Goal: Obtain resource: Download file/media

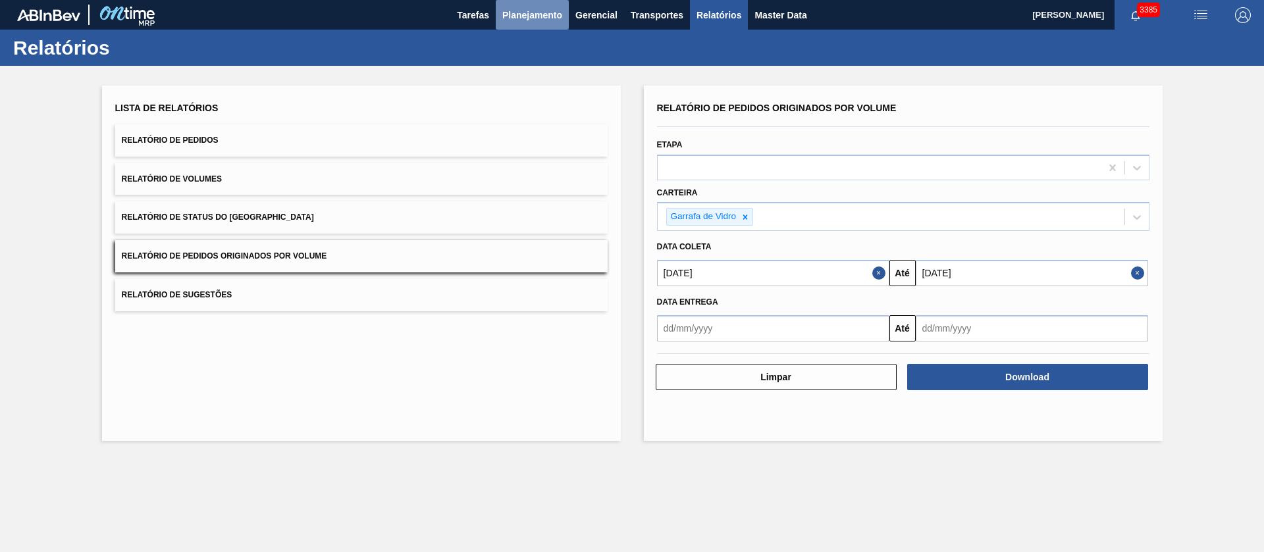
click at [521, 8] on span "Planejamento" at bounding box center [532, 15] width 60 height 16
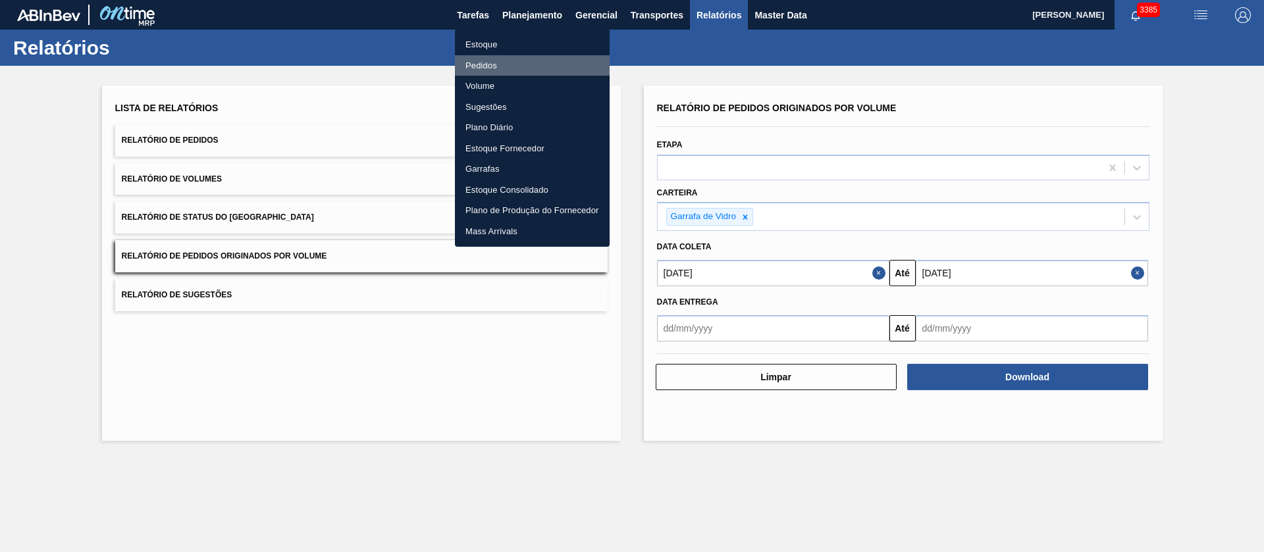
click at [485, 66] on li "Pedidos" at bounding box center [532, 65] width 155 height 21
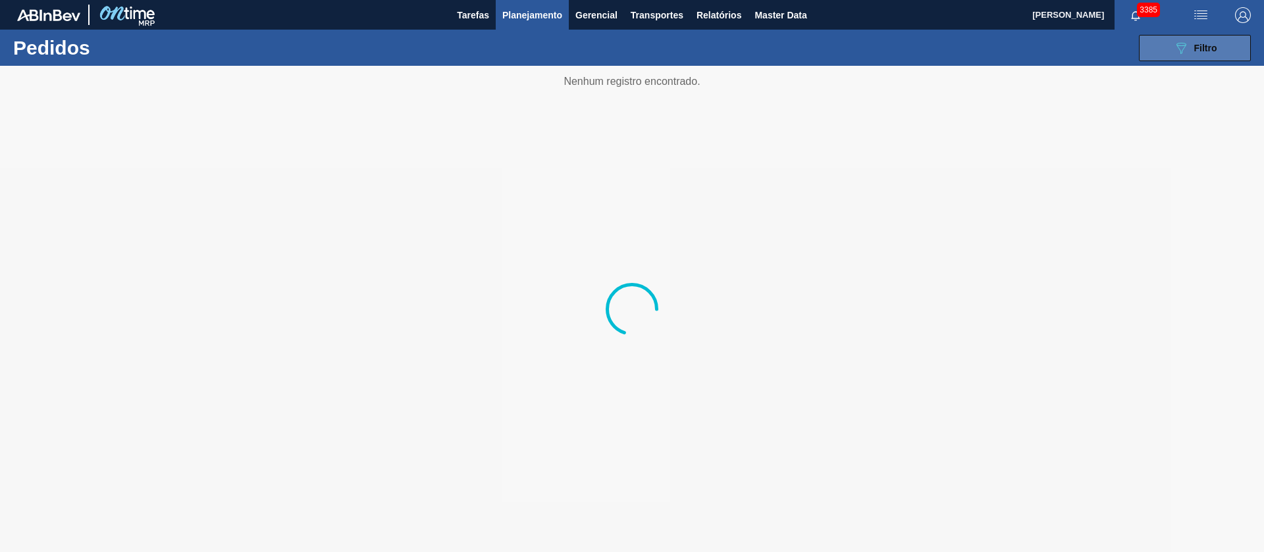
click at [1201, 43] on span "Filtro" at bounding box center [1205, 48] width 23 height 11
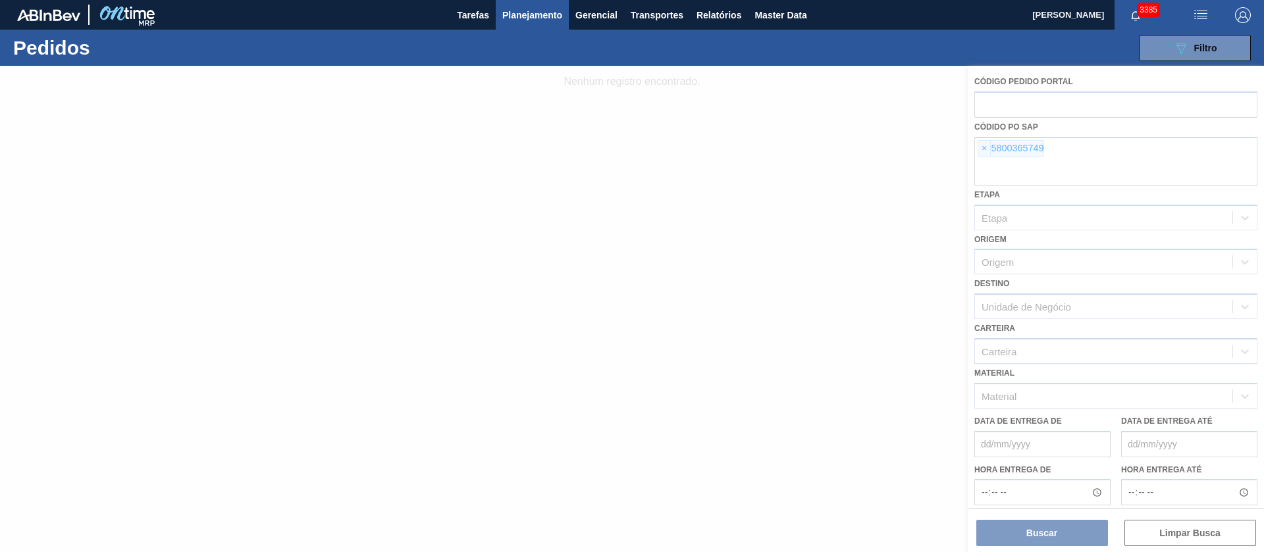
click at [980, 144] on div at bounding box center [632, 309] width 1264 height 487
click at [982, 144] on div at bounding box center [632, 309] width 1264 height 487
click at [984, 146] on div at bounding box center [632, 309] width 1264 height 487
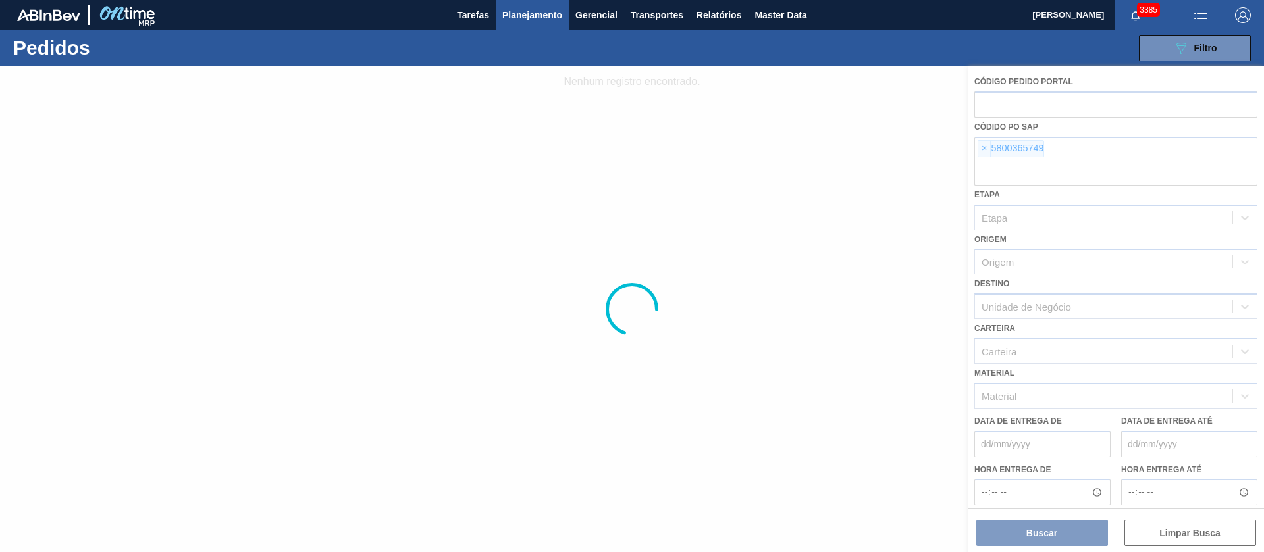
click at [984, 146] on div at bounding box center [632, 309] width 1264 height 487
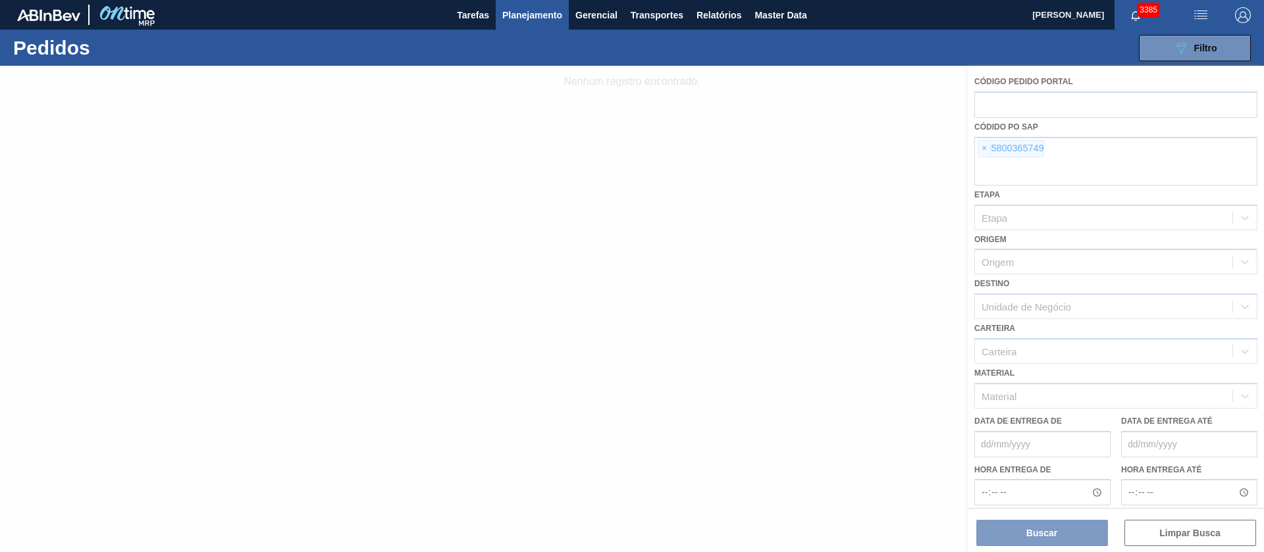
click at [984, 146] on div at bounding box center [632, 309] width 1264 height 487
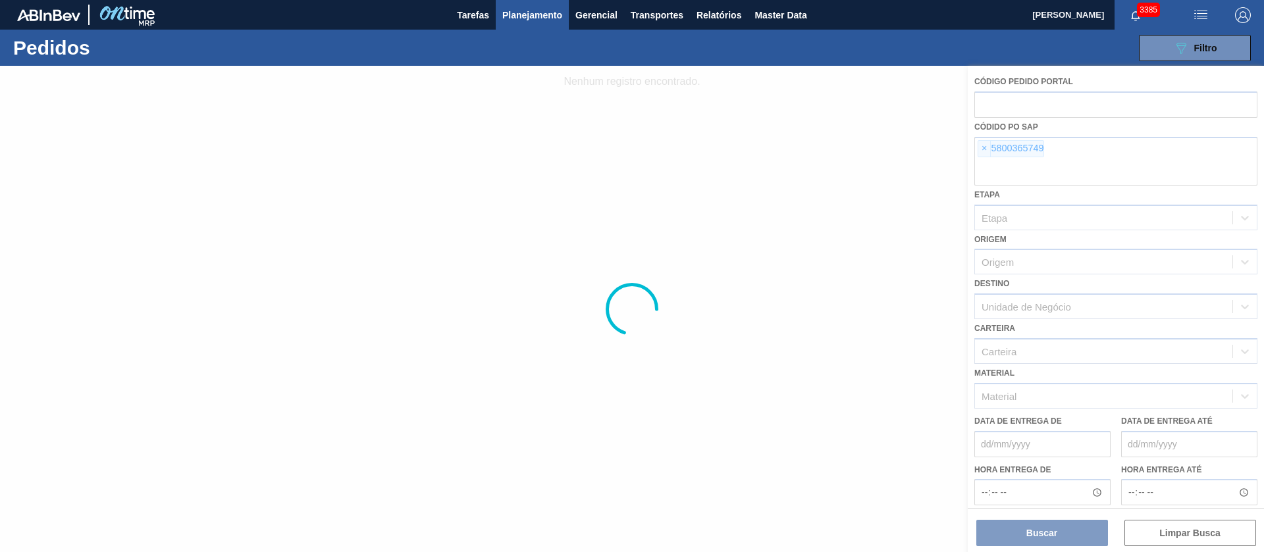
click at [984, 146] on div at bounding box center [632, 309] width 1264 height 487
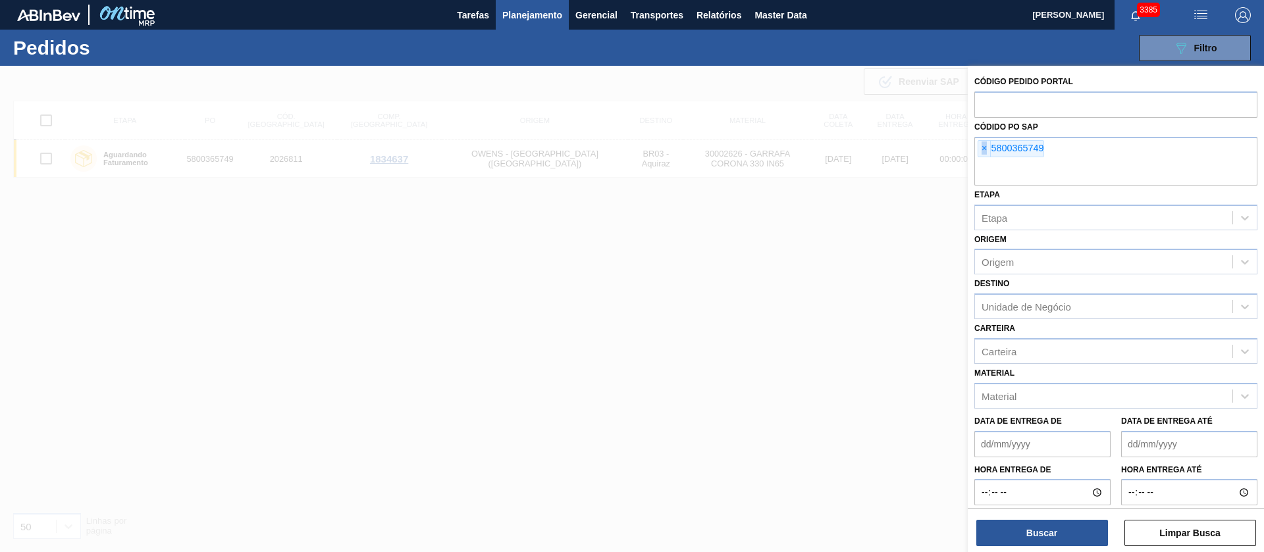
click at [984, 146] on span "×" at bounding box center [984, 149] width 13 height 16
click at [984, 161] on input "text" at bounding box center [1115, 173] width 283 height 25
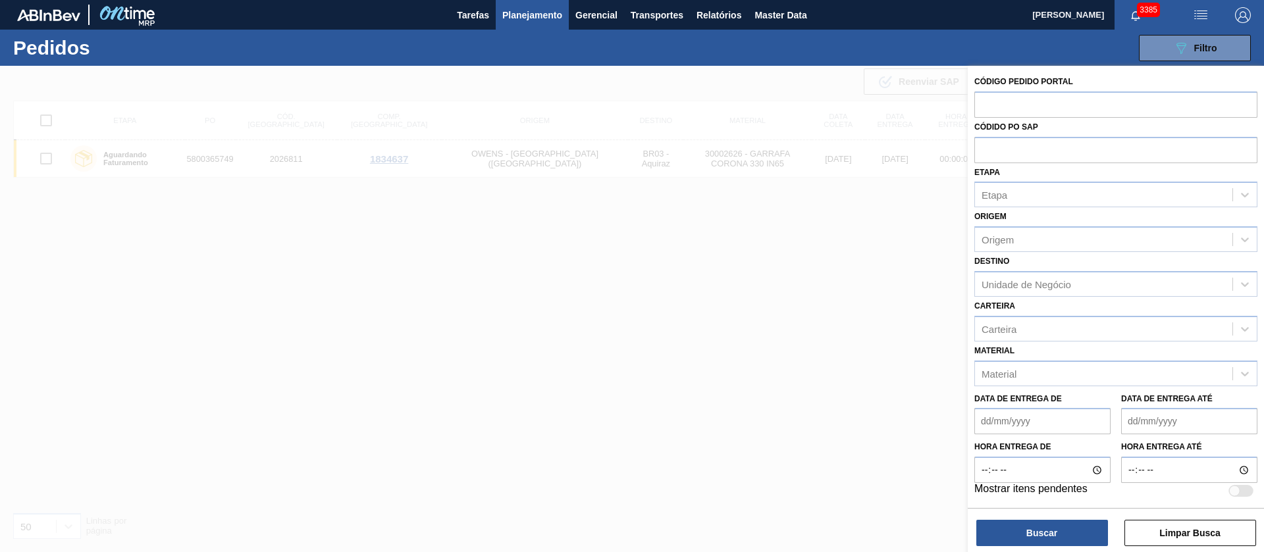
click at [984, 146] on input "text" at bounding box center [1115, 149] width 283 height 25
type input "v"
paste input "5800372147"
type input "5800372147"
click at [1081, 529] on button "Buscar" at bounding box center [1042, 533] width 132 height 26
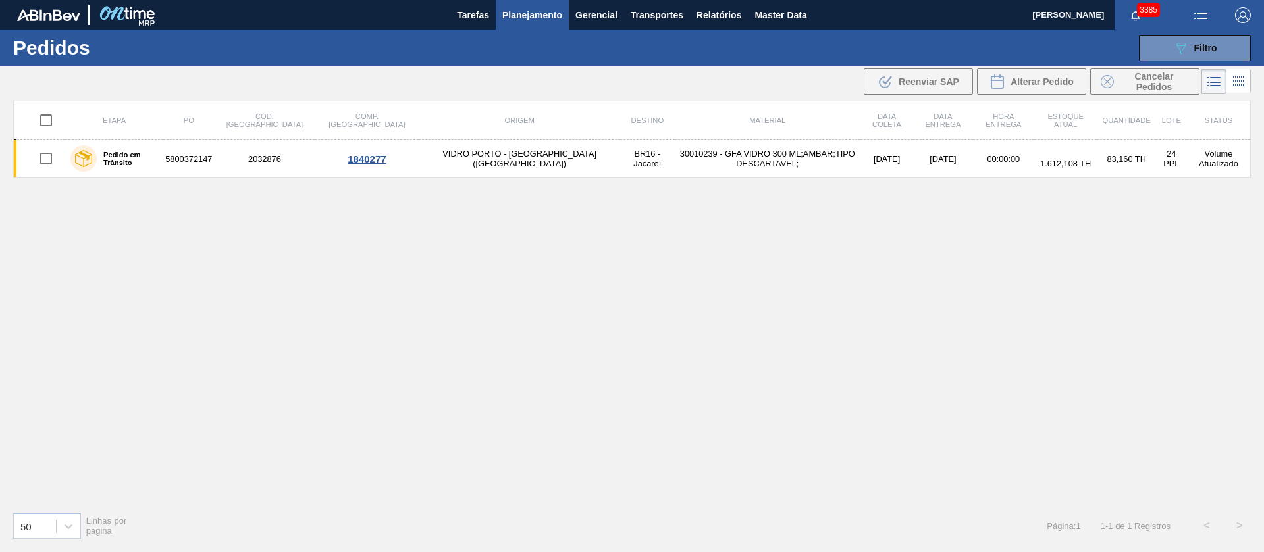
drag, startPoint x: 670, startPoint y: 153, endPoint x: 463, endPoint y: 296, distance: 251.7
click at [463, 296] on div "Etapa PO Cód. Pedido Comp. Carga Origem Destino Material Data coleta Data entre…" at bounding box center [632, 301] width 1238 height 401
click at [1175, 55] on button "089F7B8B-B2A5-4AFE-B5C0-19BA573D28AC Filtro" at bounding box center [1195, 48] width 112 height 26
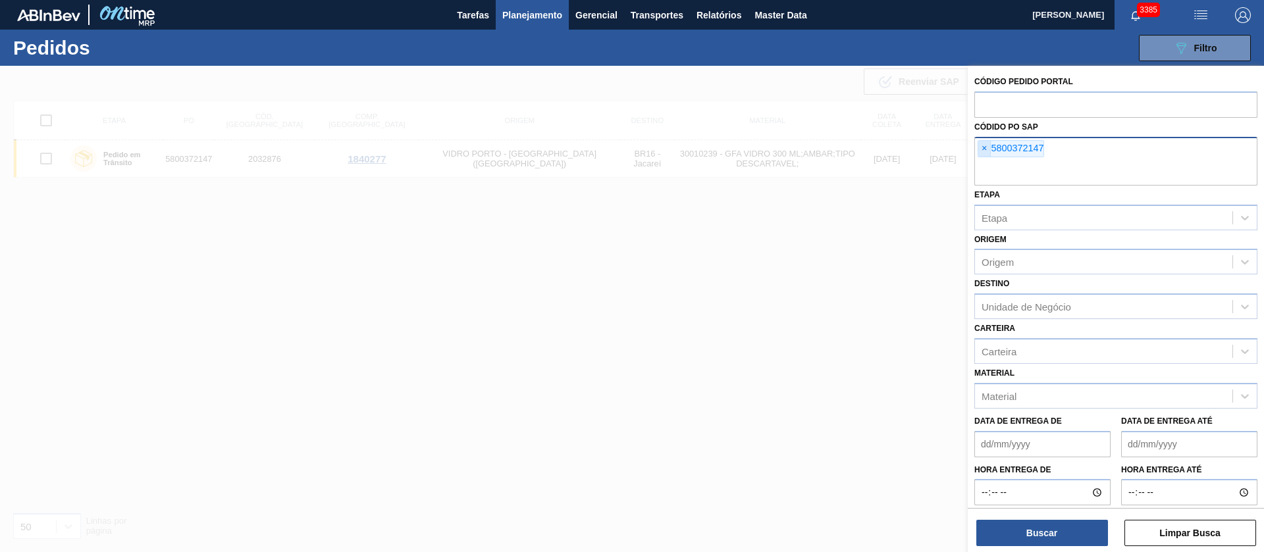
click at [987, 147] on span "×" at bounding box center [984, 149] width 13 height 16
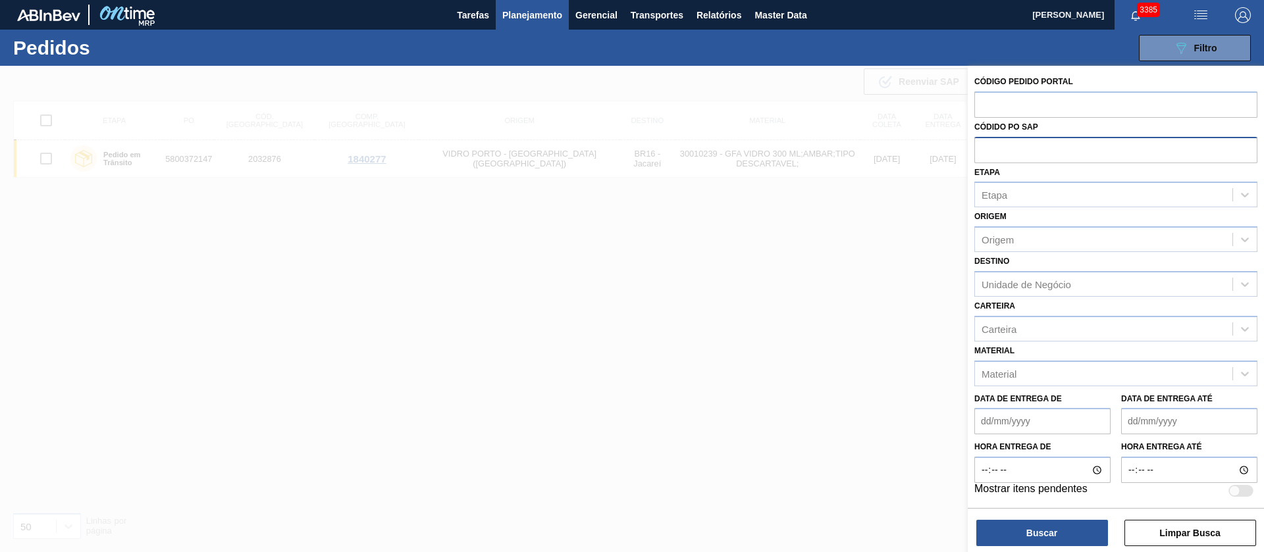
paste input "text"
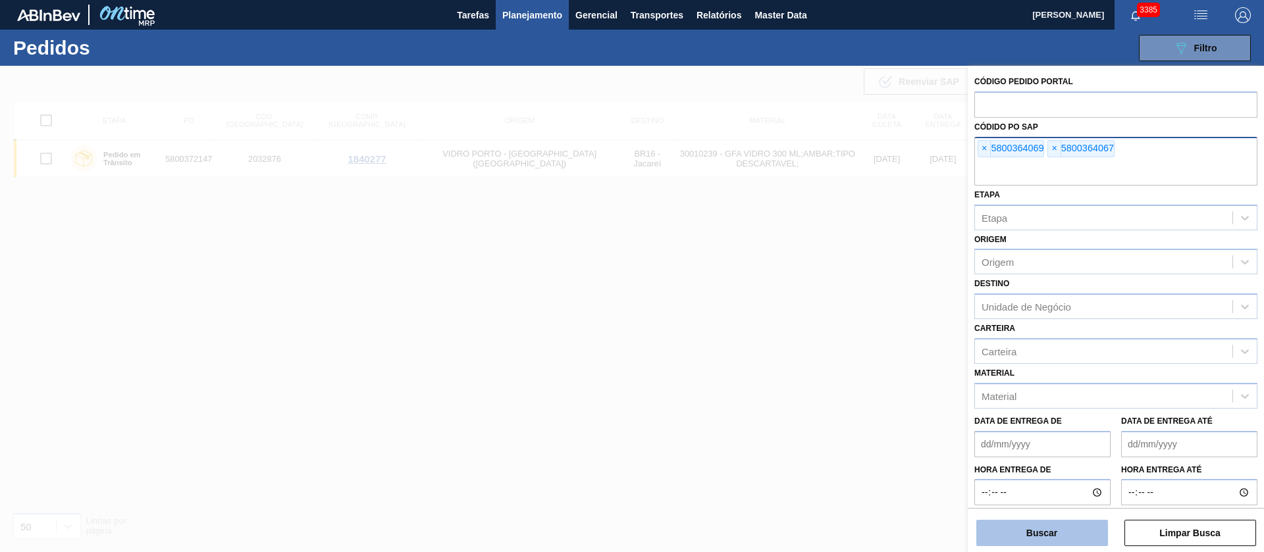
click at [1052, 535] on button "Buscar" at bounding box center [1042, 533] width 132 height 26
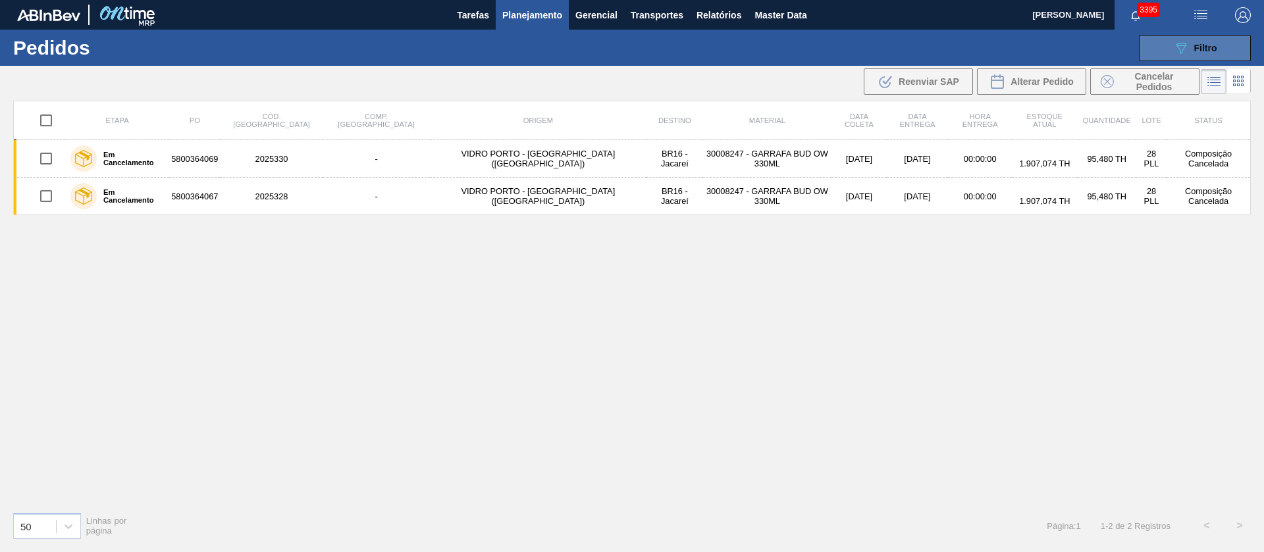
click at [1142, 43] on button "089F7B8B-B2A5-4AFE-B5C0-19BA573D28AC Filtro" at bounding box center [1195, 48] width 112 height 26
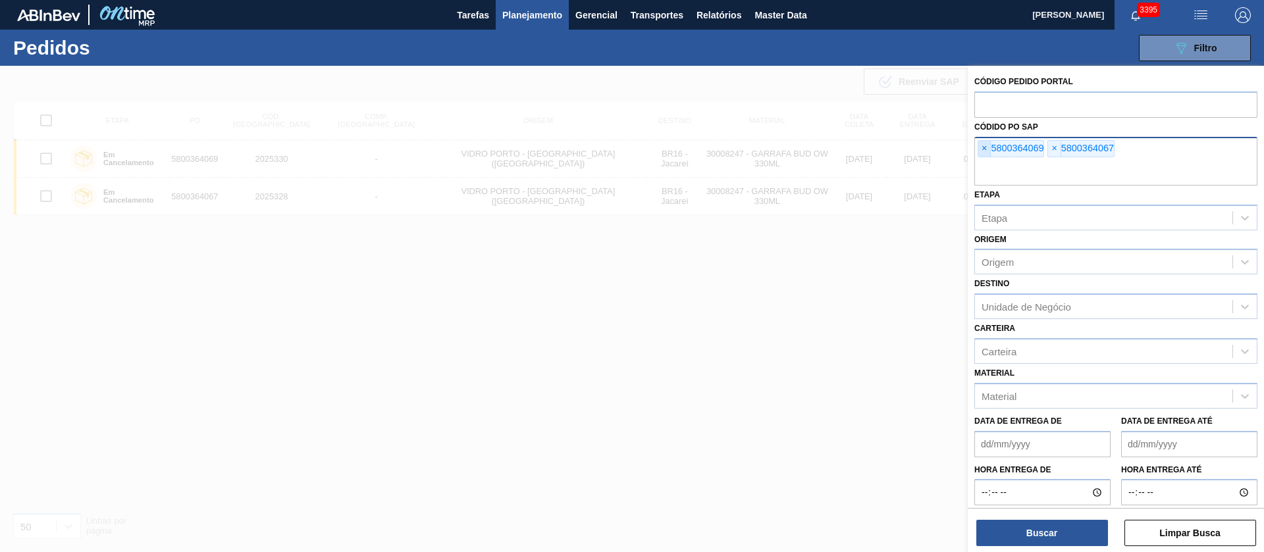
click at [982, 153] on span "×" at bounding box center [984, 149] width 13 height 16
click at [982, 161] on input "text" at bounding box center [1115, 173] width 283 height 25
paste input "text"
click at [1053, 540] on button "Buscar" at bounding box center [1042, 533] width 132 height 26
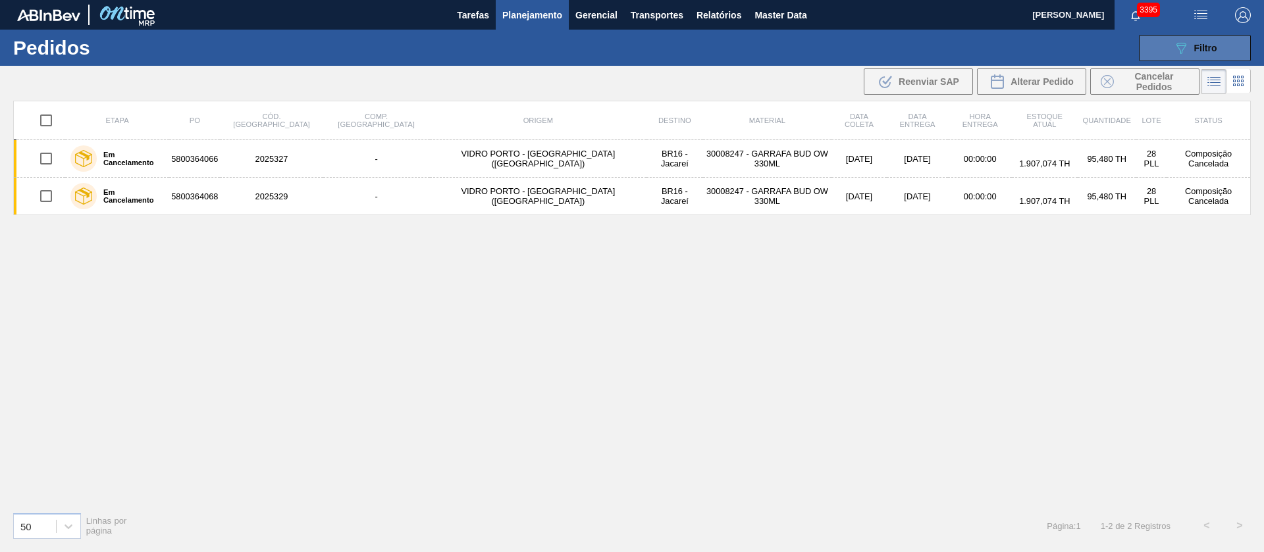
click at [1188, 49] on icon "089F7B8B-B2A5-4AFE-B5C0-19BA573D28AC" at bounding box center [1181, 48] width 16 height 16
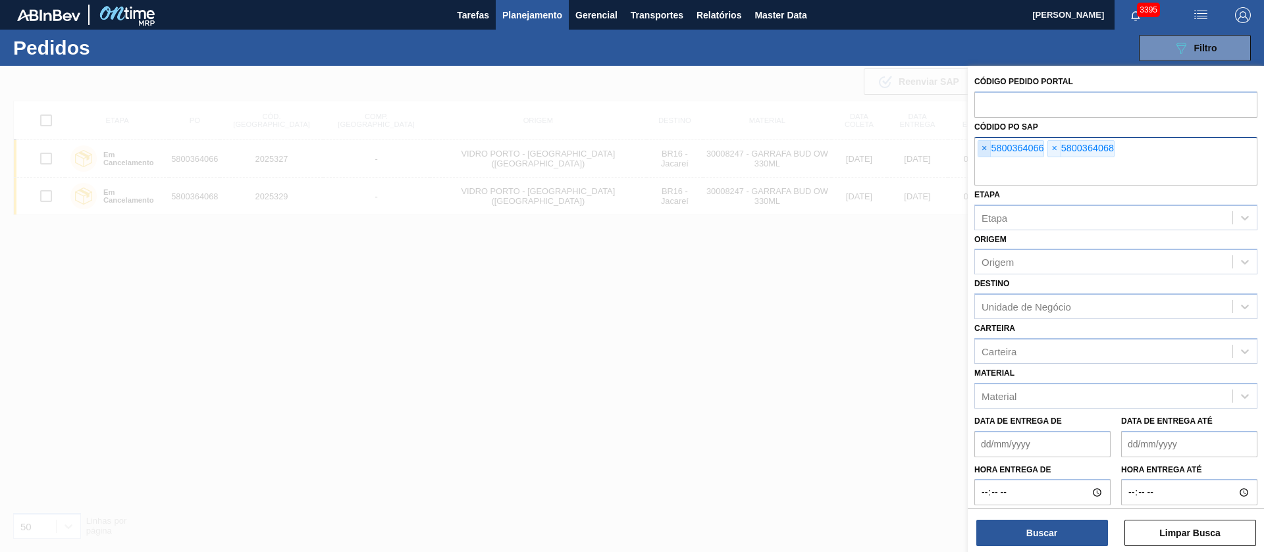
click at [983, 142] on span "×" at bounding box center [984, 149] width 13 height 16
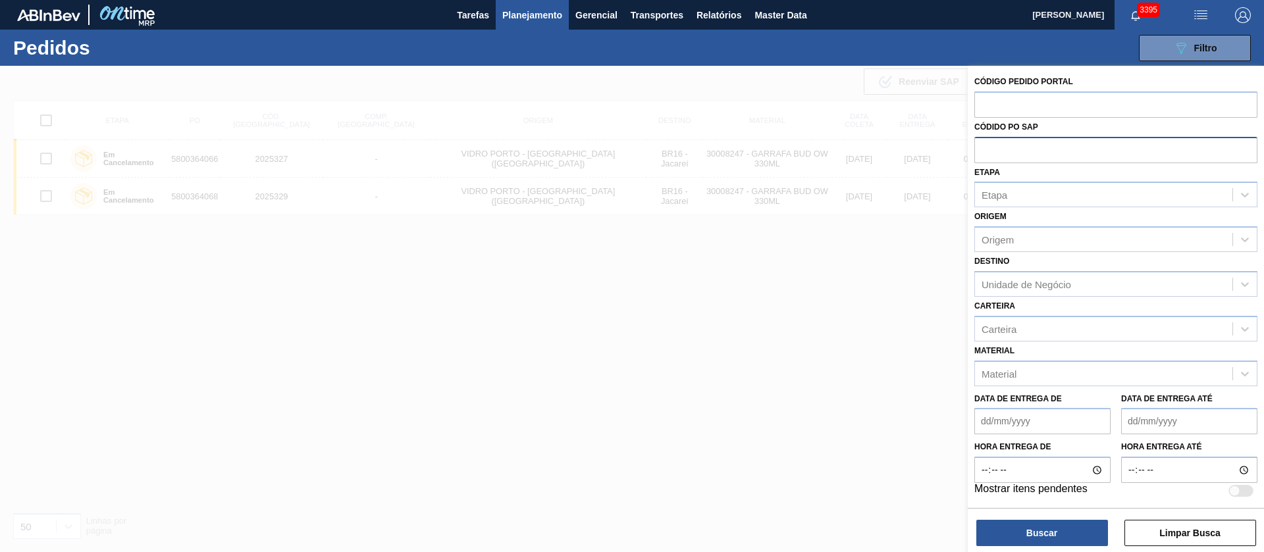
click at [983, 142] on input "text" at bounding box center [1115, 149] width 283 height 25
paste input "text"
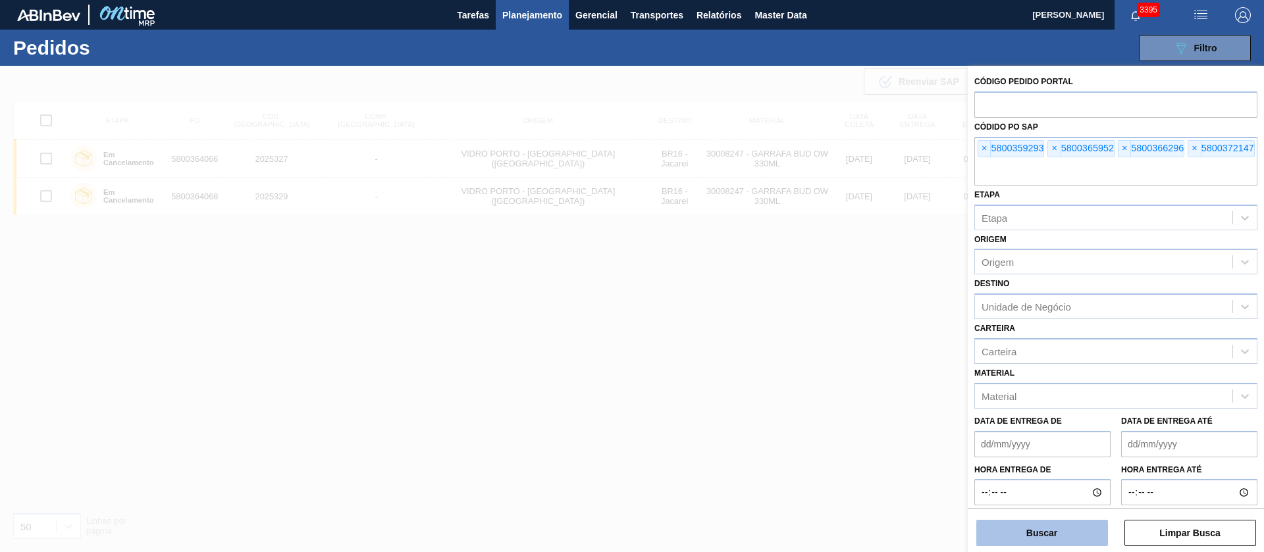
click at [1051, 531] on button "Buscar" at bounding box center [1042, 533] width 132 height 26
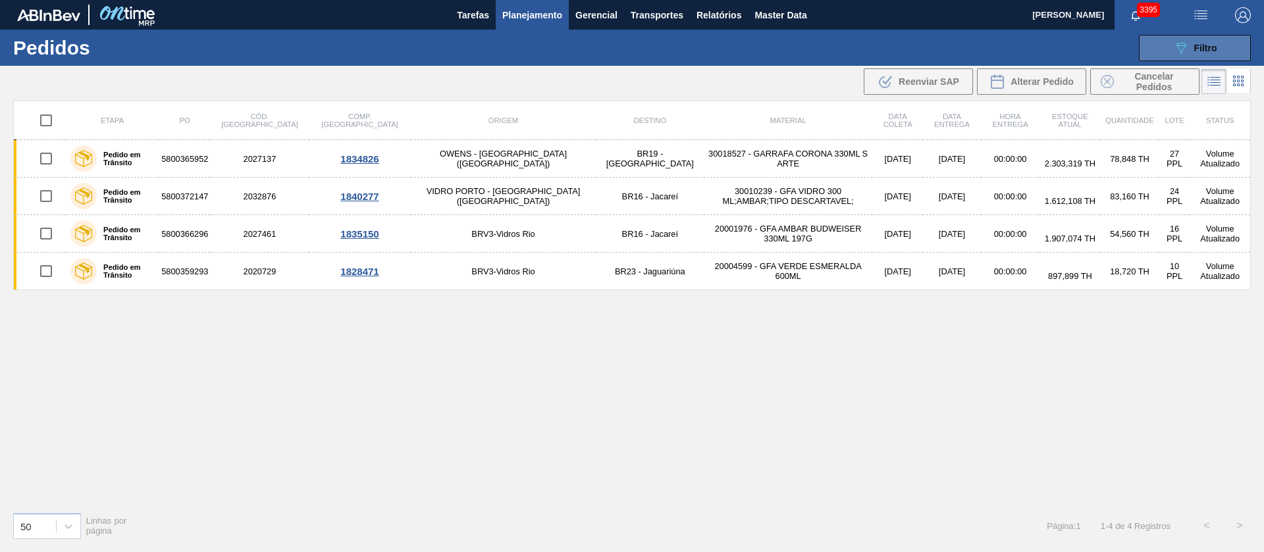
click at [1173, 58] on button "089F7B8B-B2A5-4AFE-B5C0-19BA573D28AC Filtro" at bounding box center [1195, 48] width 112 height 26
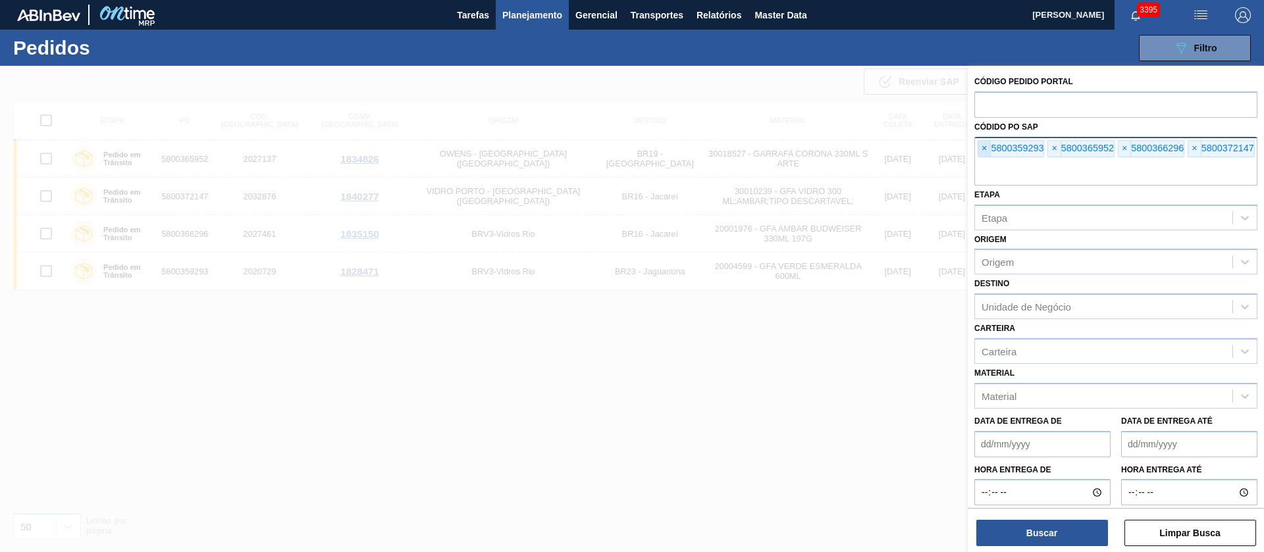
click at [980, 142] on span "×" at bounding box center [984, 149] width 13 height 16
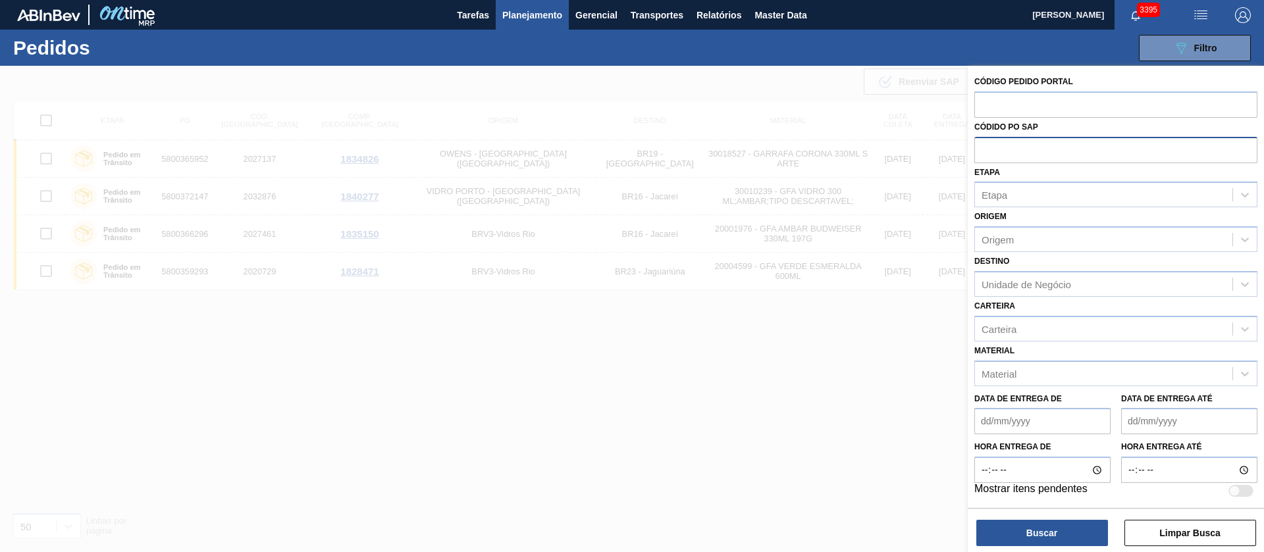
click at [980, 142] on input "text" at bounding box center [1115, 149] width 283 height 25
paste input "5800372148"
type input "5800372148"
click at [1047, 541] on button "Buscar" at bounding box center [1042, 533] width 132 height 26
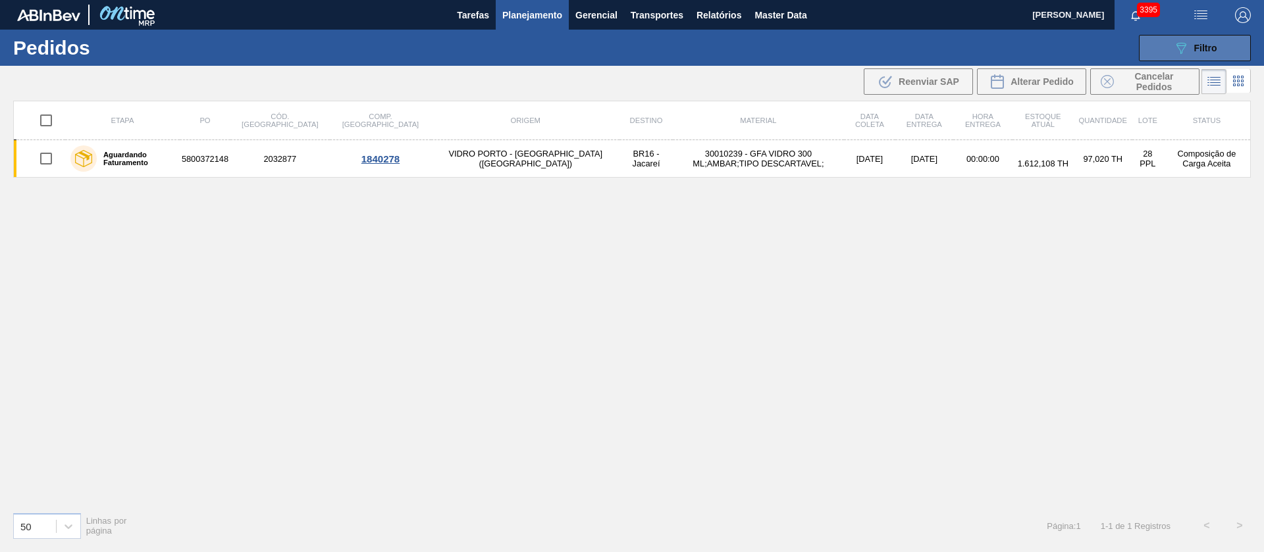
click at [1196, 49] on span "Filtro" at bounding box center [1205, 48] width 23 height 11
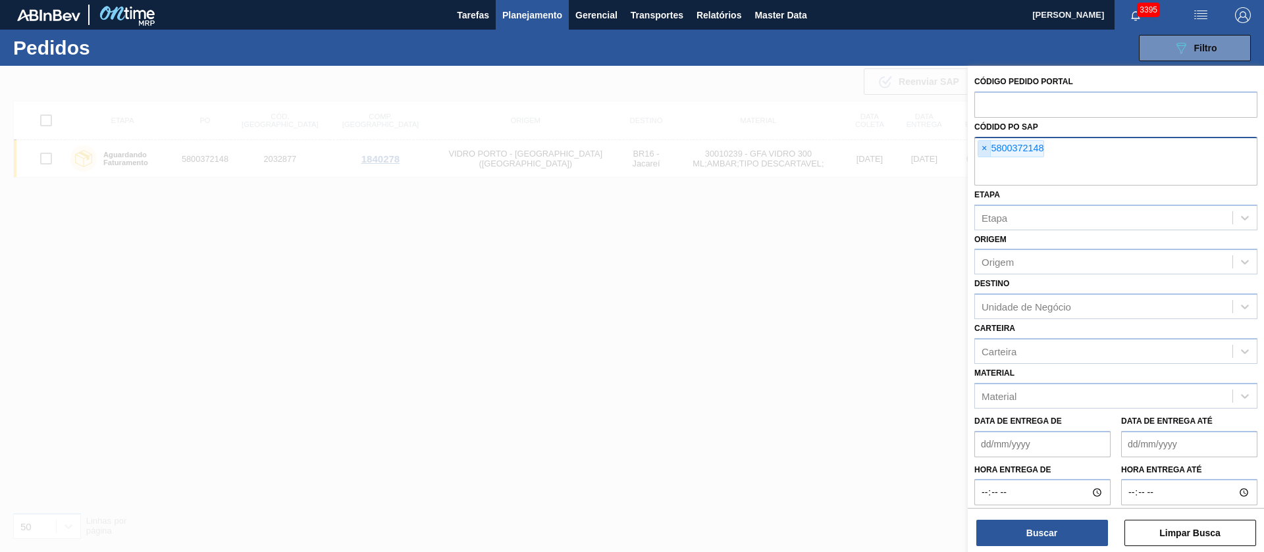
drag, startPoint x: 972, startPoint y: 147, endPoint x: 985, endPoint y: 145, distance: 12.8
click at [972, 147] on div "Código Pedido Portal Códido PO SAP × 5800372148 Etapa Etapa Origem Origem Desti…" at bounding box center [1116, 297] width 296 height 462
click at [986, 145] on span "×" at bounding box center [984, 149] width 13 height 16
paste input "5800359229"
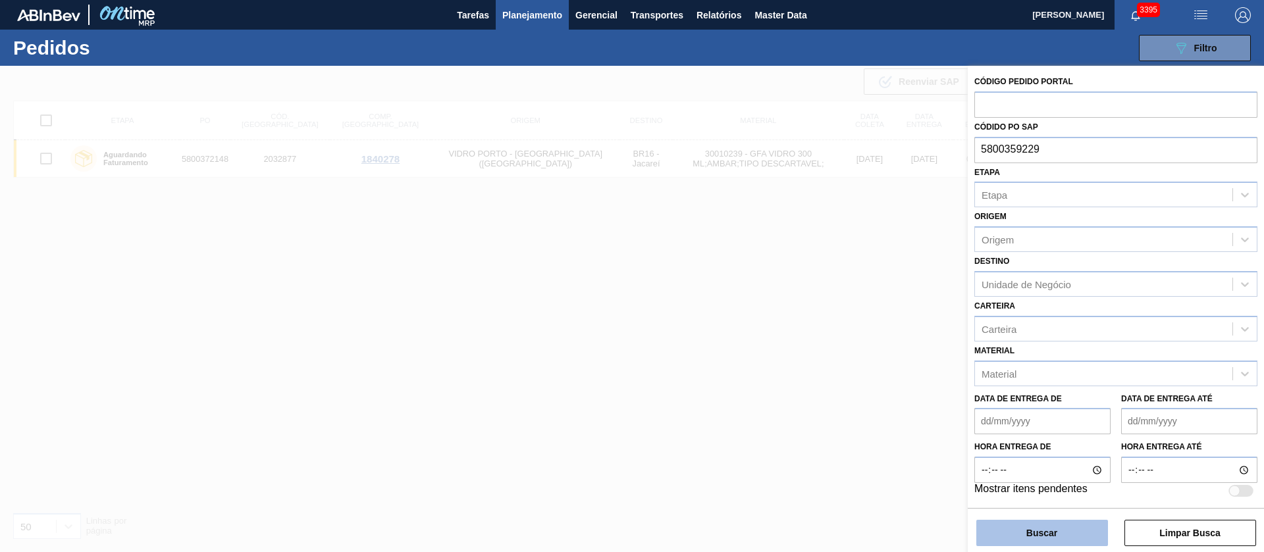
type input "5800359229"
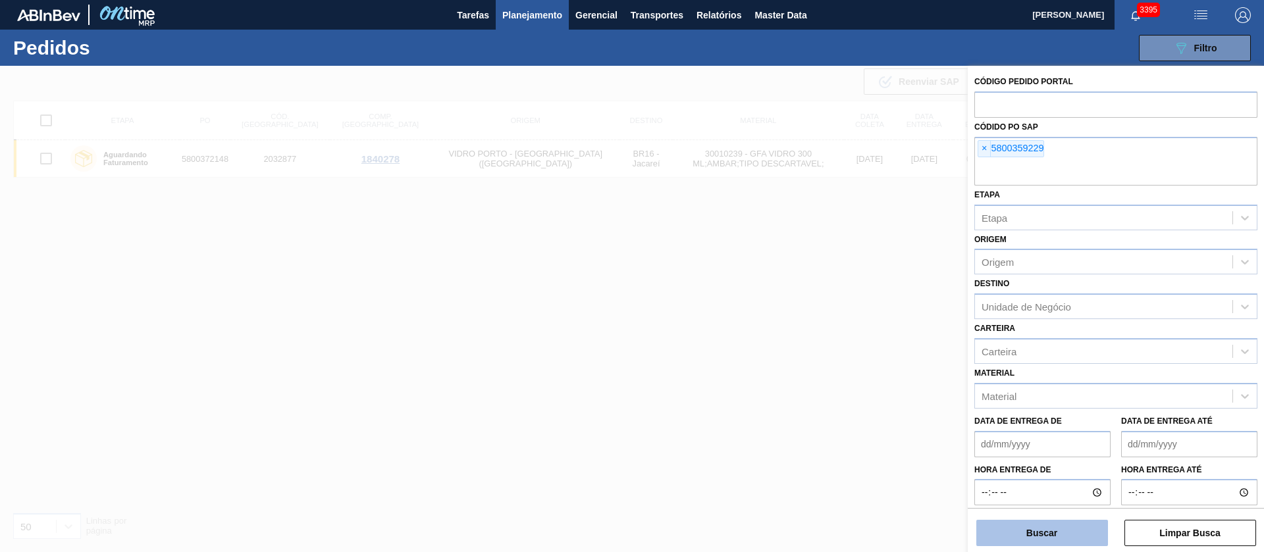
click at [1065, 523] on button "Buscar" at bounding box center [1042, 533] width 132 height 26
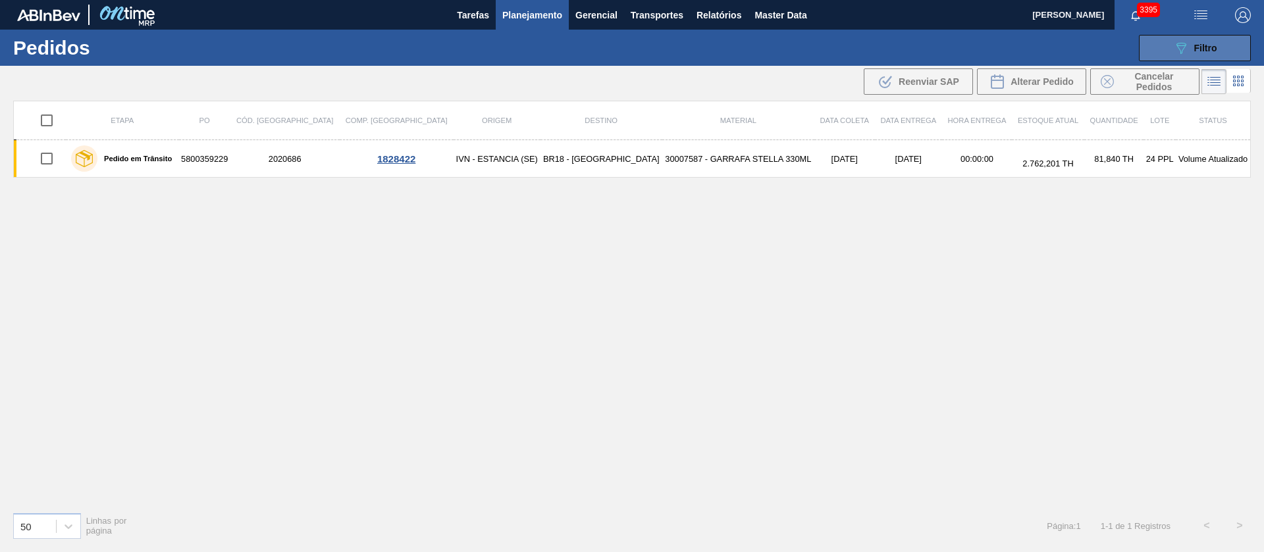
click at [1200, 43] on span "Filtro" at bounding box center [1205, 48] width 23 height 11
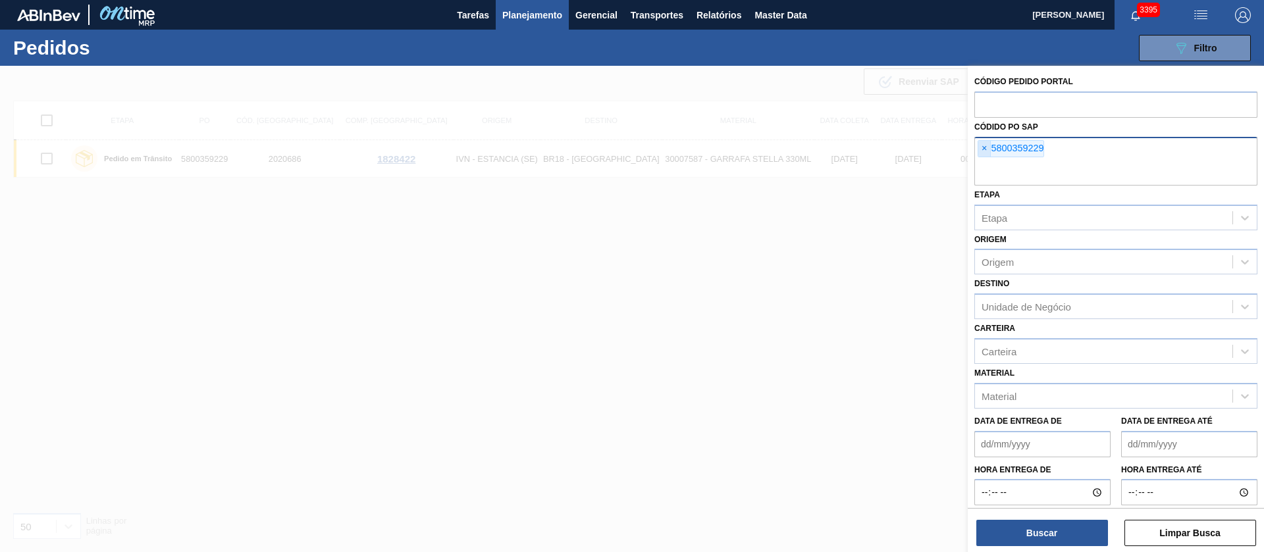
click at [979, 144] on span "×" at bounding box center [984, 149] width 13 height 16
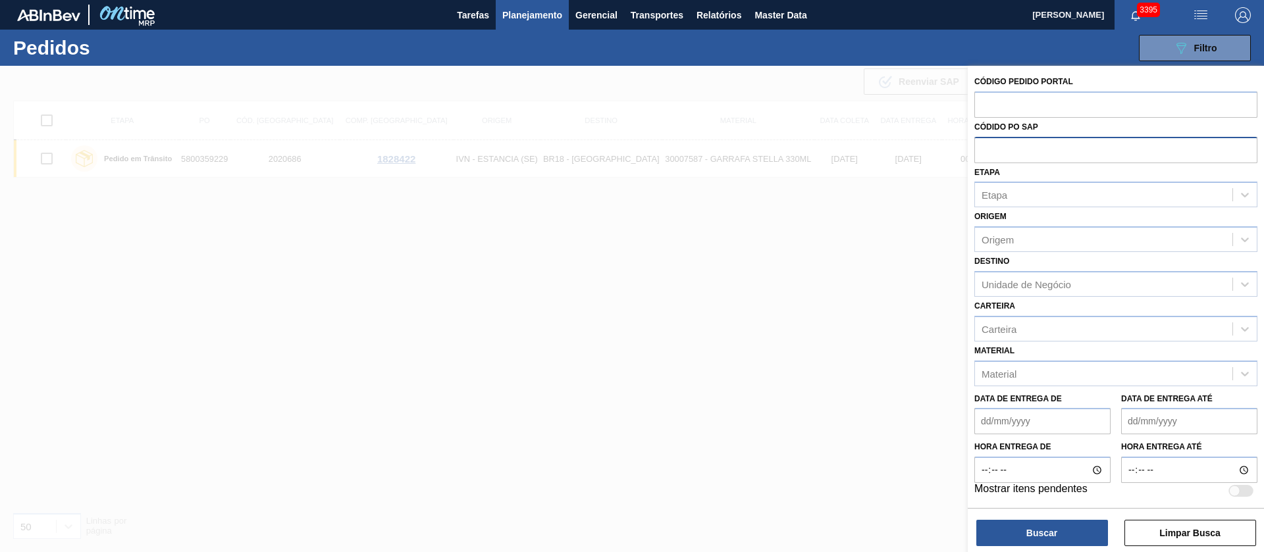
paste input "text"
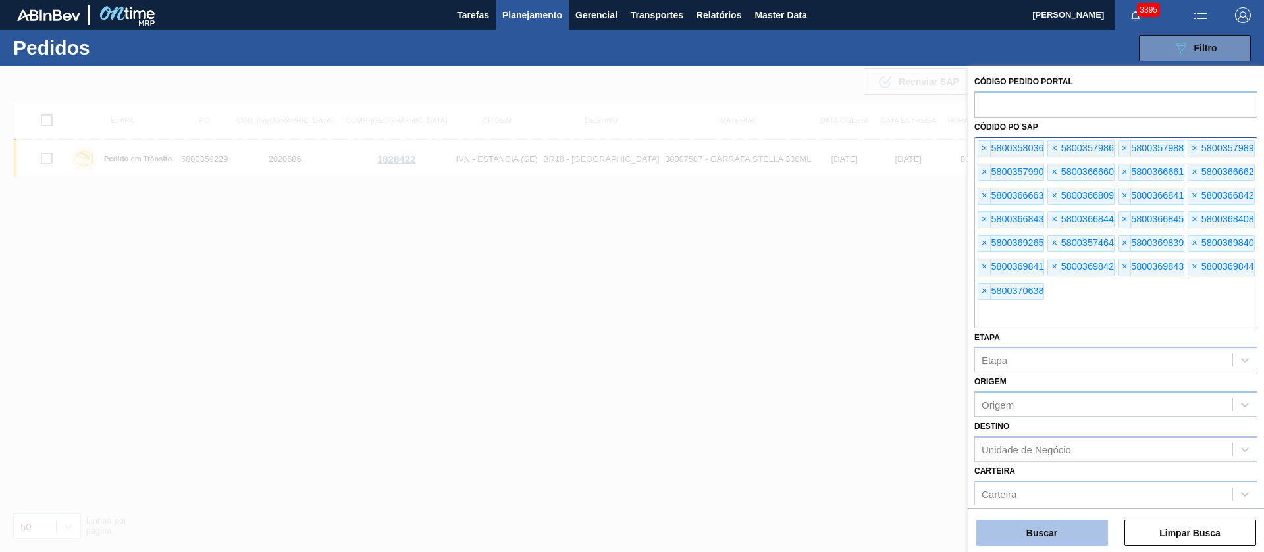
click at [1050, 529] on button "Buscar" at bounding box center [1042, 533] width 132 height 26
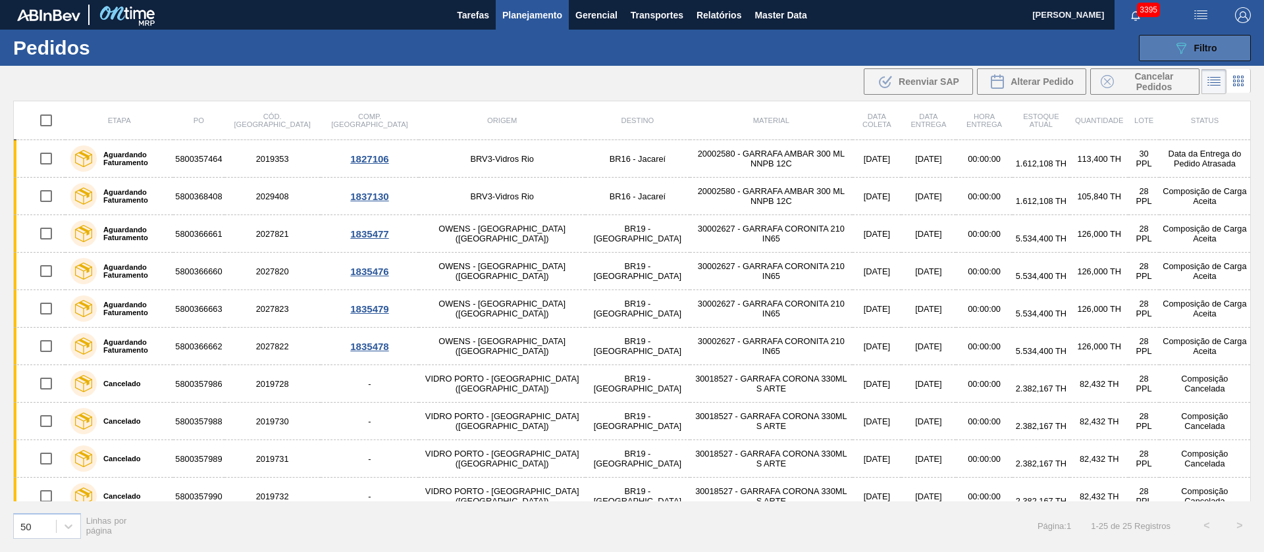
click at [1215, 51] on span "Filtro" at bounding box center [1205, 48] width 23 height 11
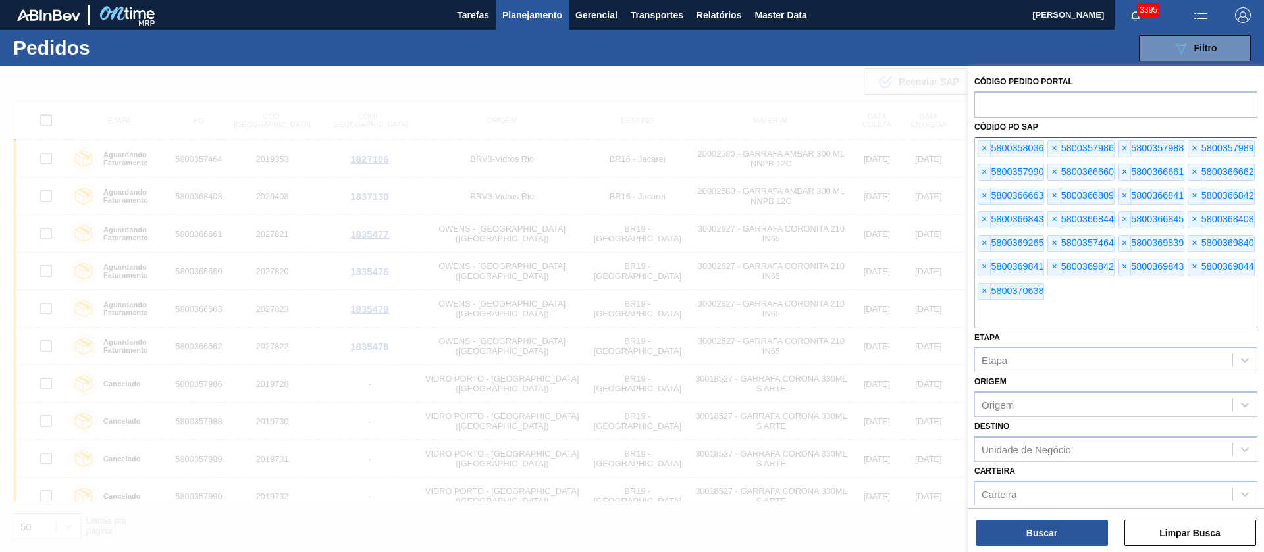
click at [999, 142] on div "× 5800358036" at bounding box center [1011, 148] width 66 height 17
click at [1000, 141] on div "× 5800358036" at bounding box center [1011, 148] width 66 height 17
click at [985, 149] on span "×" at bounding box center [984, 149] width 13 height 16
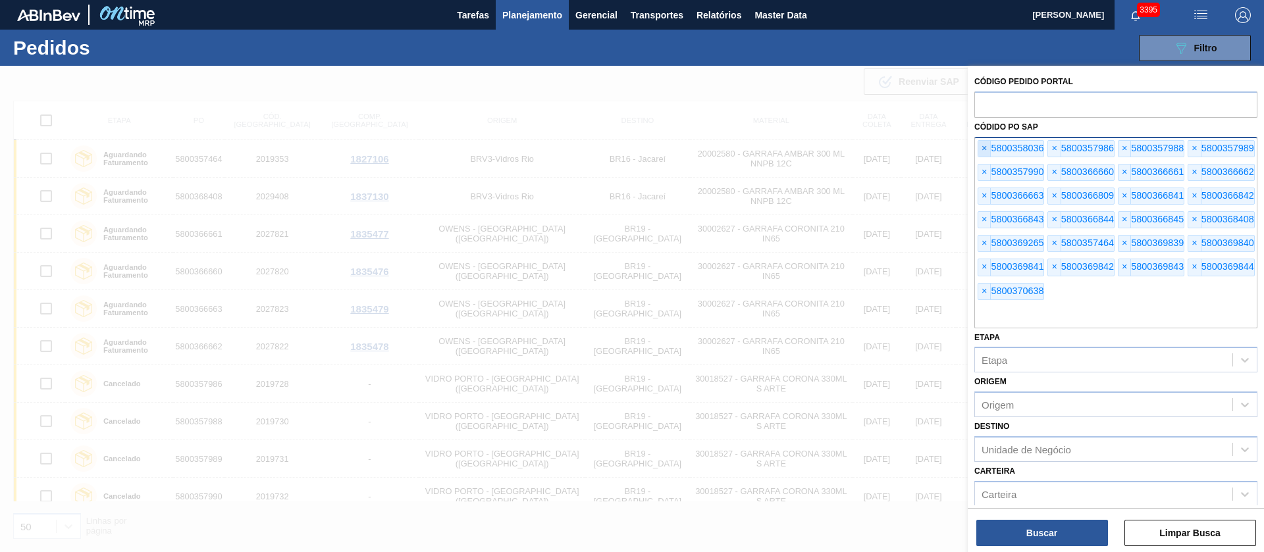
click at [985, 149] on span "×" at bounding box center [984, 149] width 13 height 16
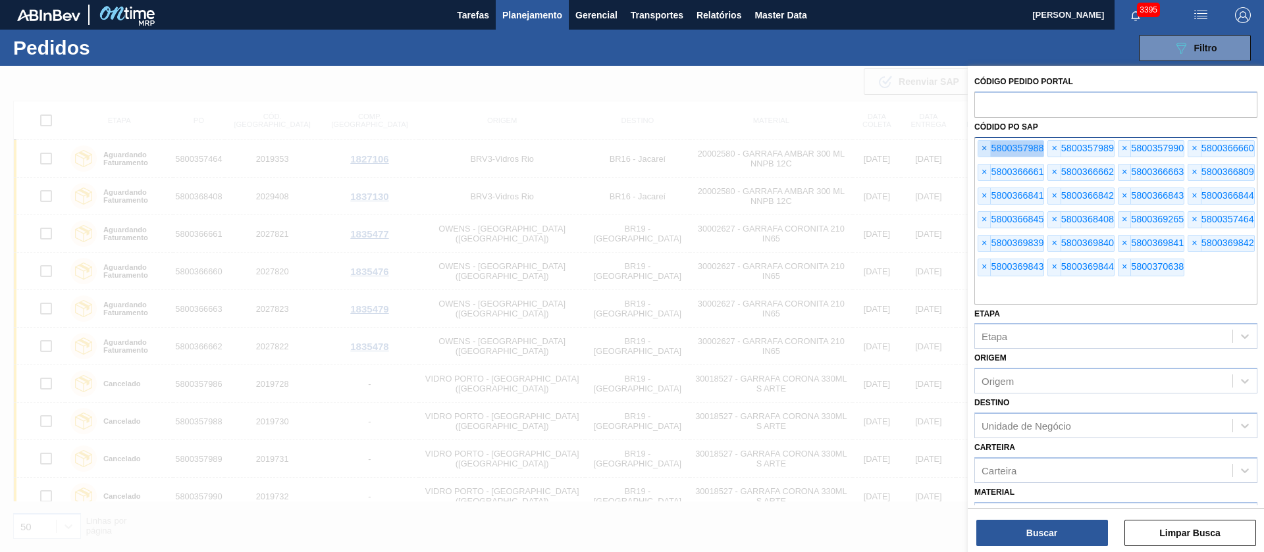
click at [986, 149] on span "×" at bounding box center [984, 149] width 13 height 16
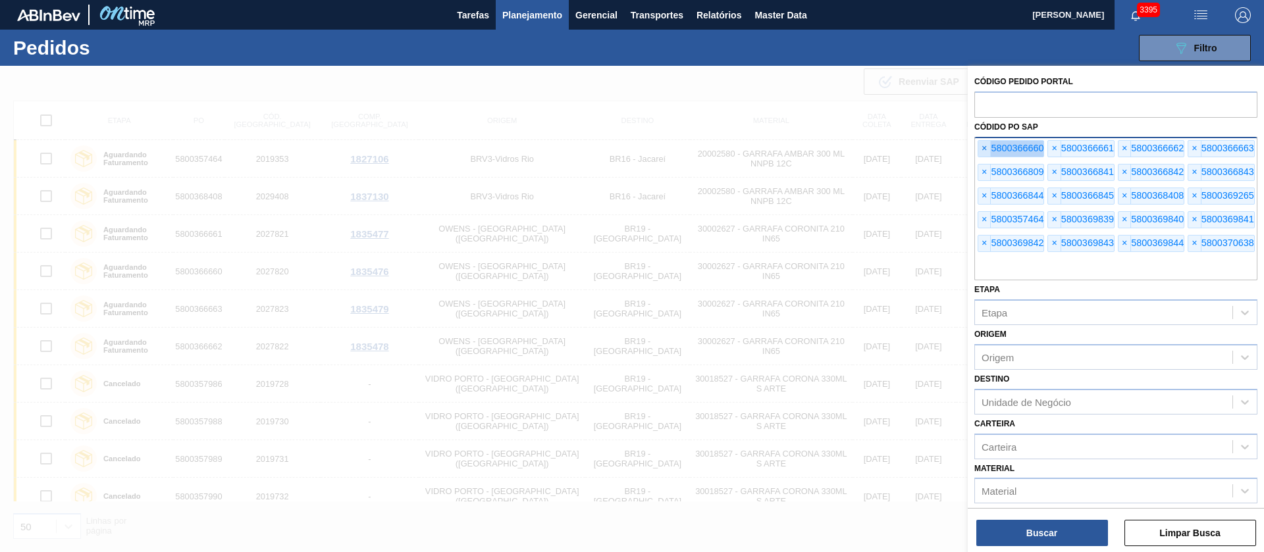
click at [986, 149] on span "×" at bounding box center [984, 149] width 13 height 16
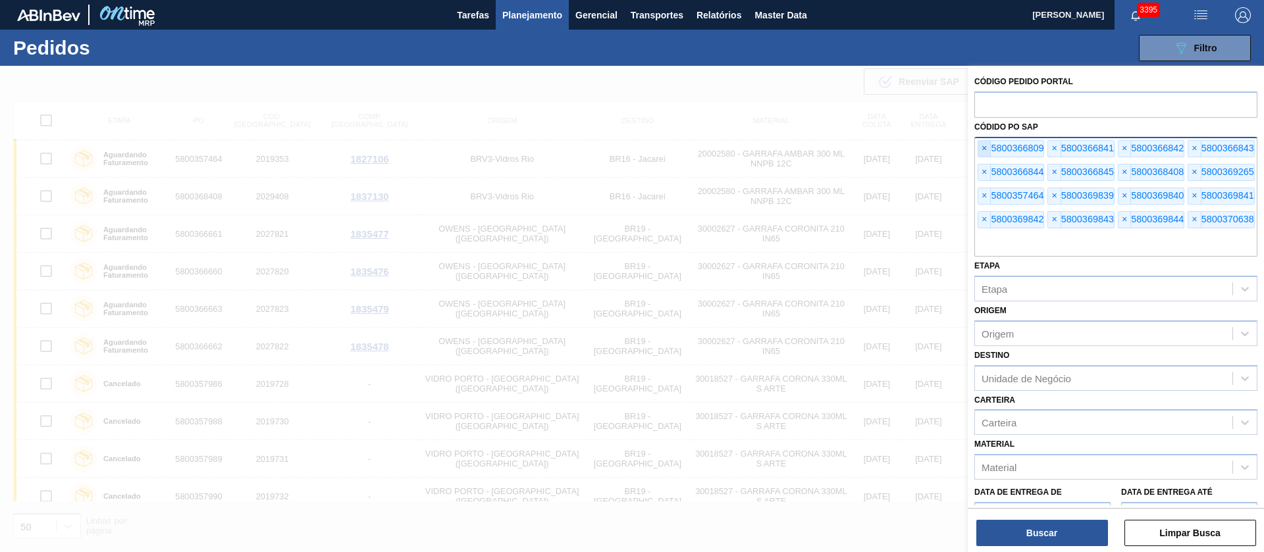
click at [986, 149] on span "×" at bounding box center [984, 149] width 13 height 16
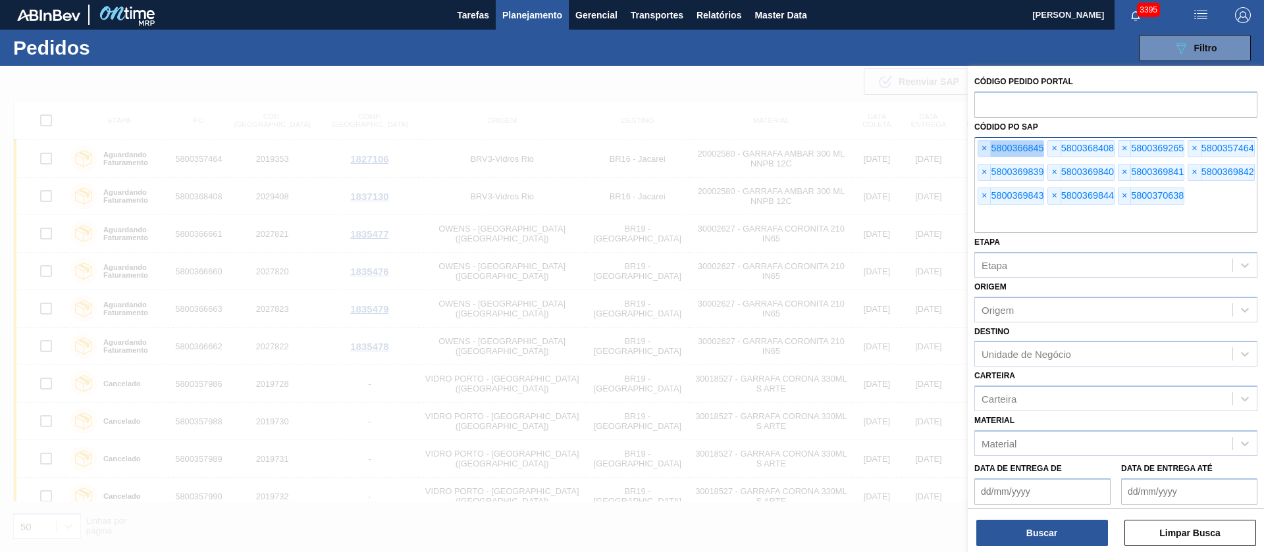
click at [986, 149] on span "×" at bounding box center [984, 149] width 13 height 16
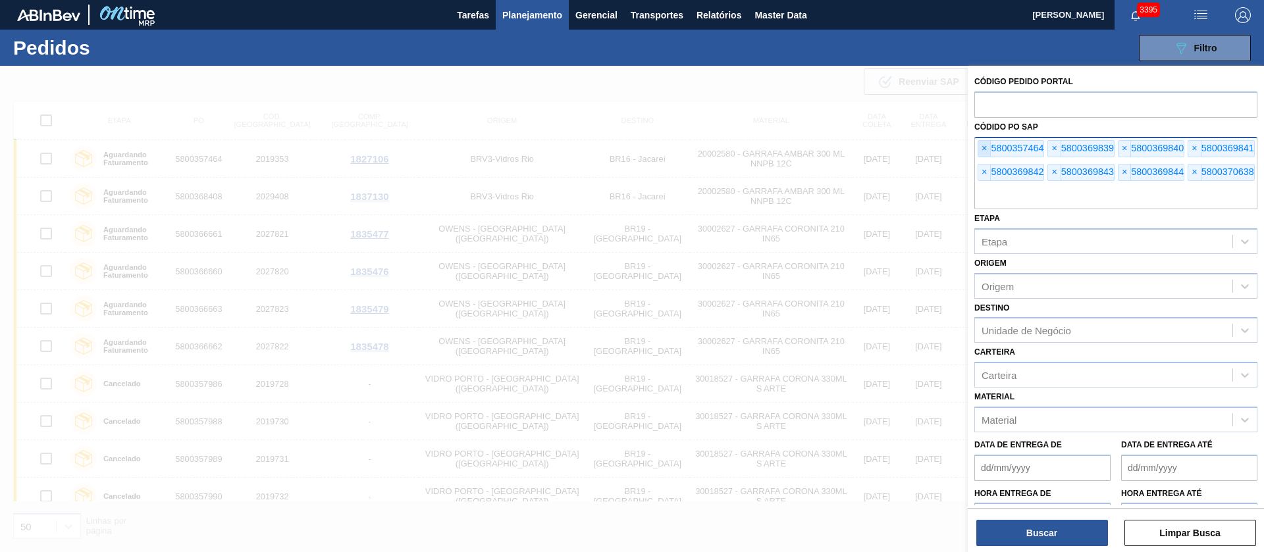
click at [986, 149] on span "×" at bounding box center [984, 149] width 13 height 16
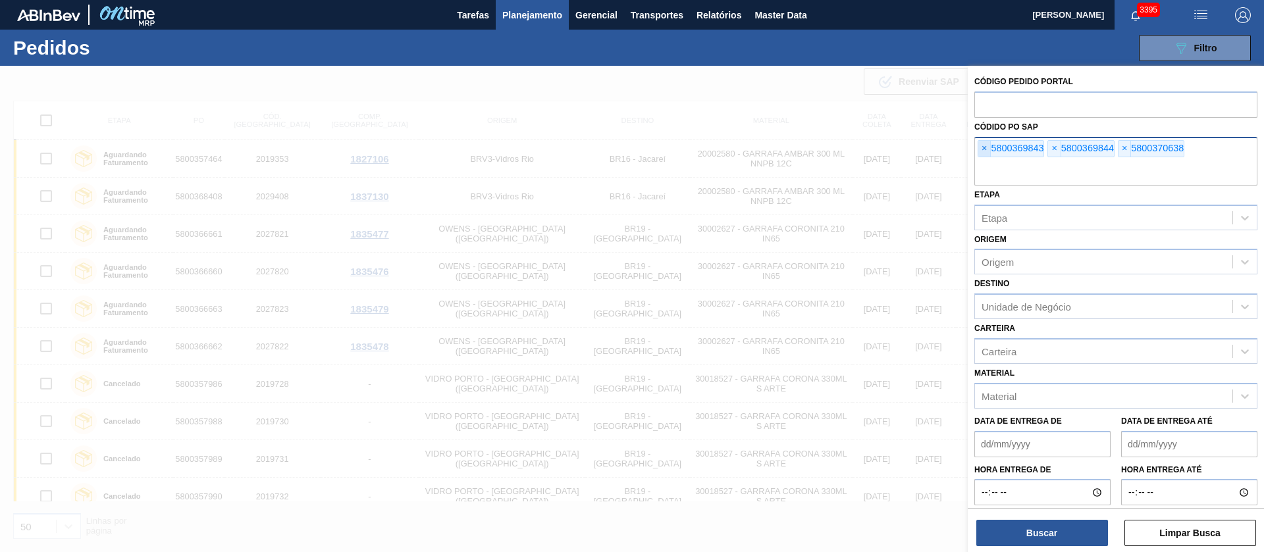
click at [986, 149] on span "×" at bounding box center [984, 149] width 13 height 16
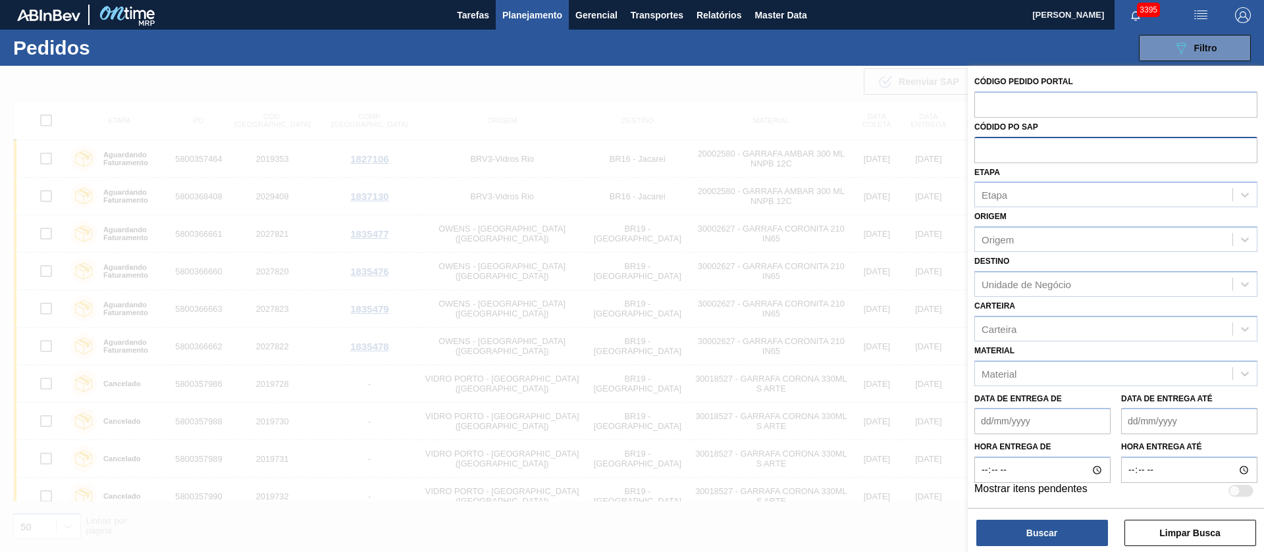
click at [986, 149] on input "text" at bounding box center [1115, 149] width 283 height 25
paste input "text"
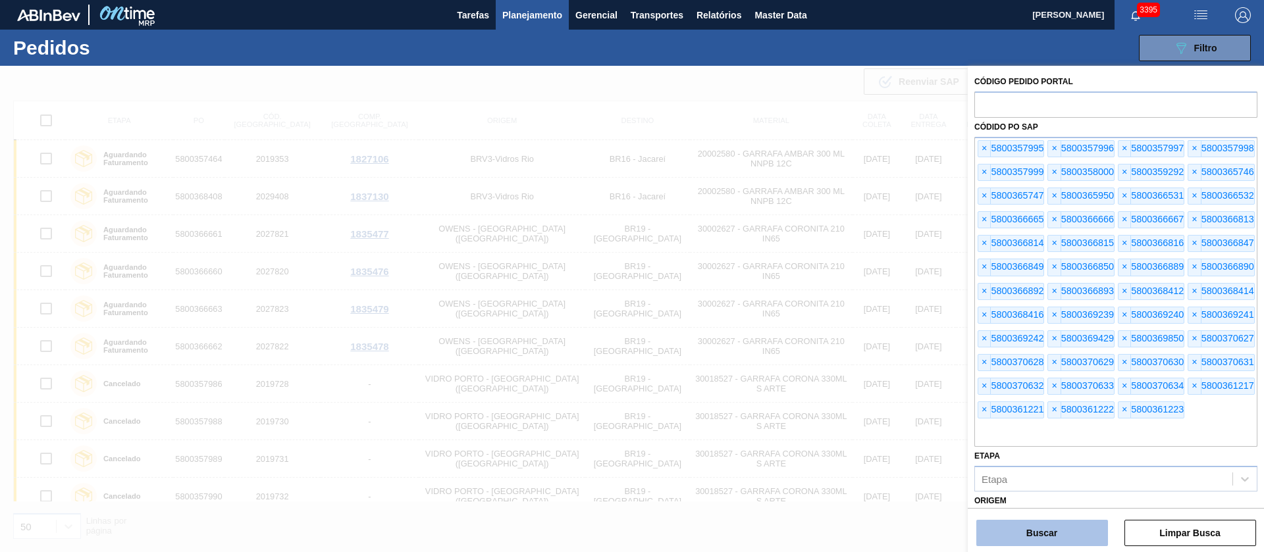
click at [1052, 531] on button "Buscar" at bounding box center [1042, 533] width 132 height 26
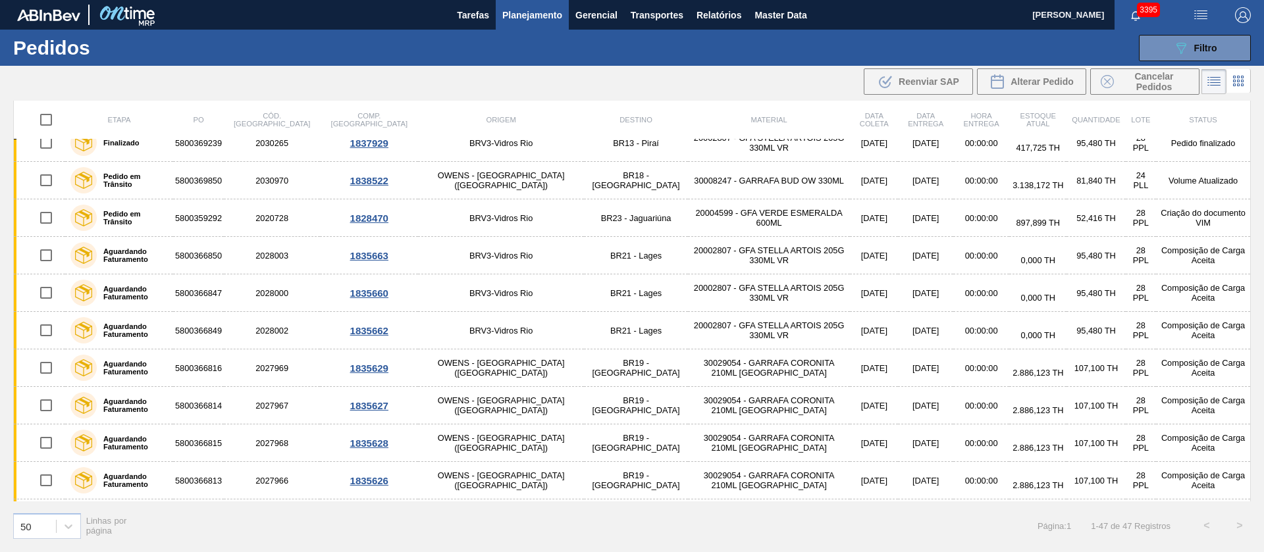
scroll to position [20, 0]
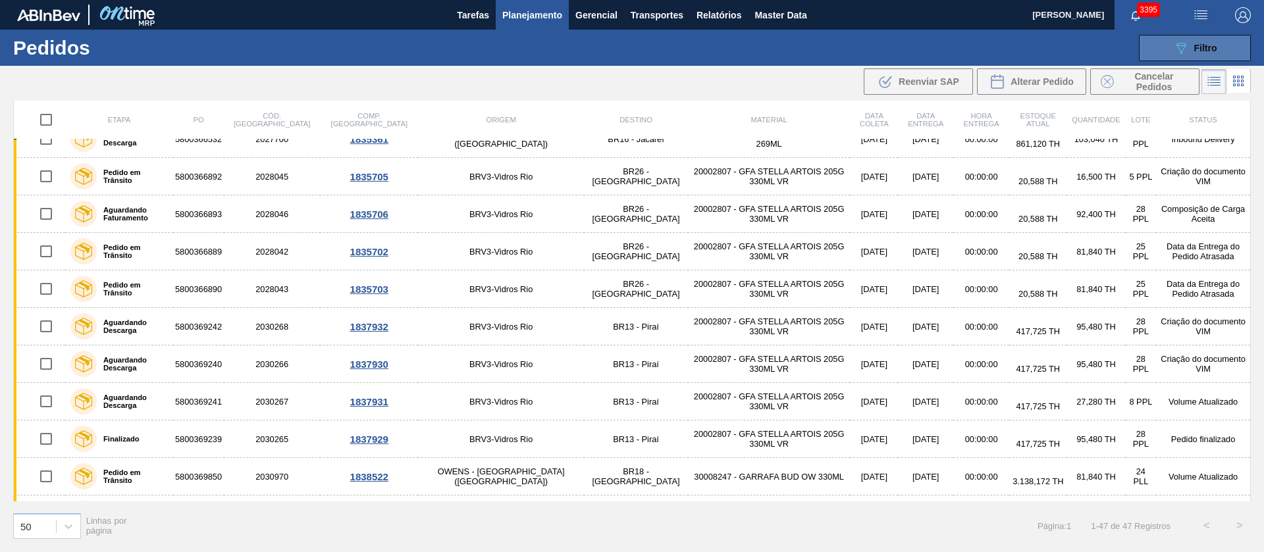
click at [1211, 45] on span "Filtro" at bounding box center [1205, 48] width 23 height 11
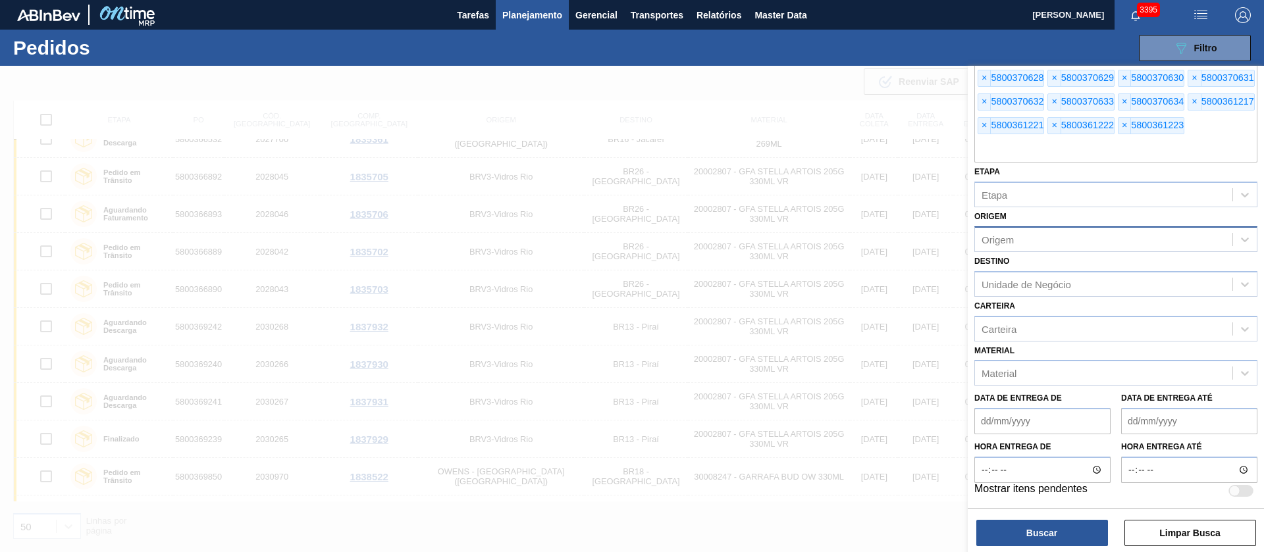
scroll to position [186, 0]
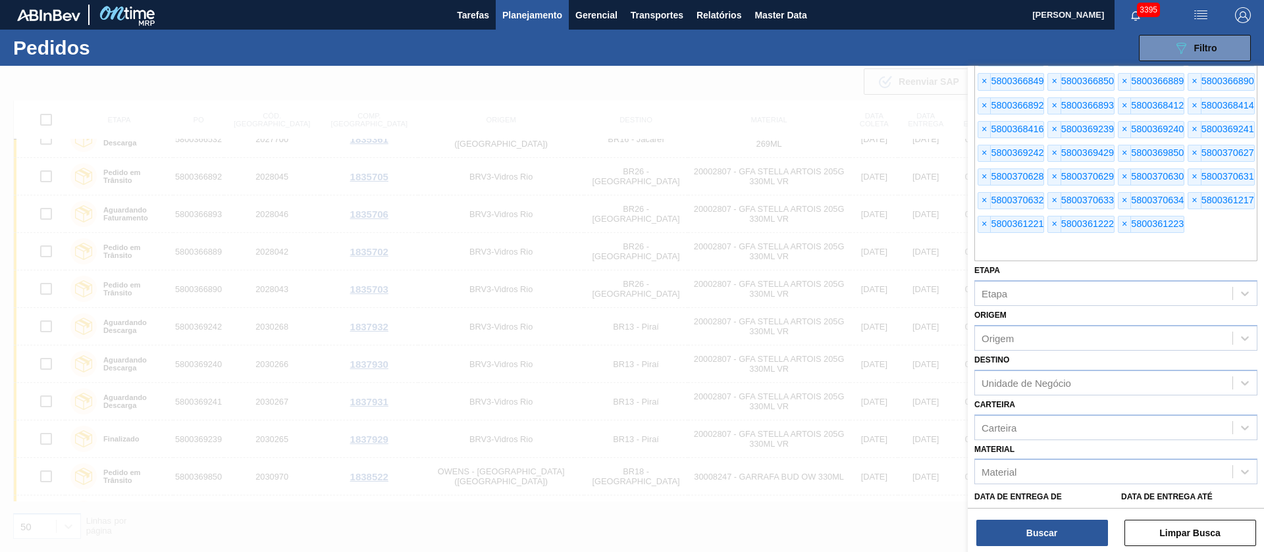
click at [770, 96] on div at bounding box center [632, 342] width 1264 height 552
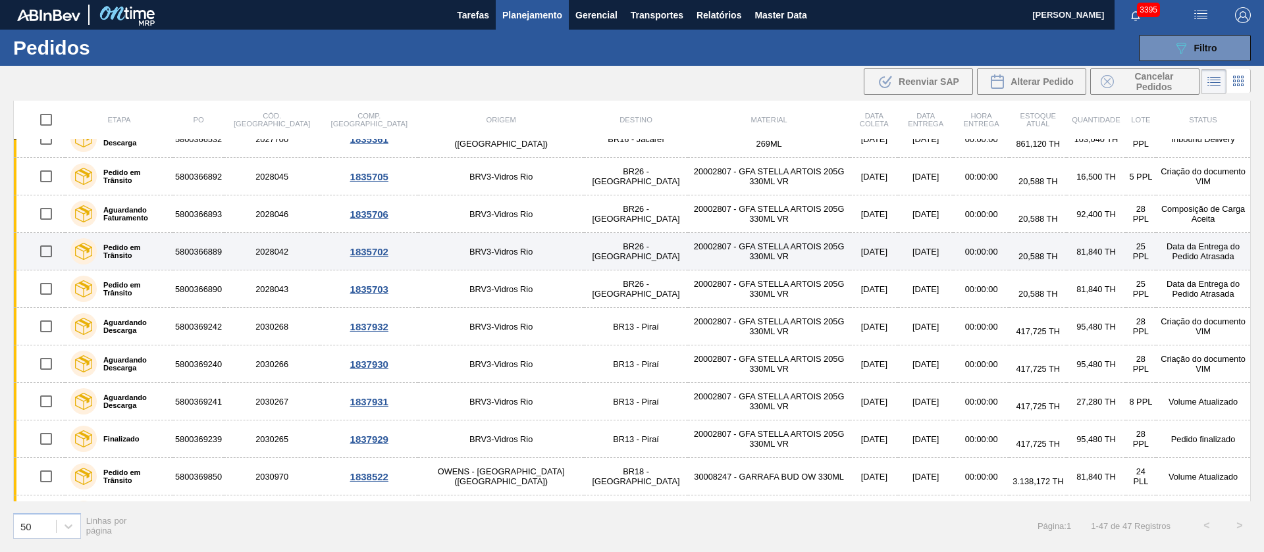
scroll to position [0, 0]
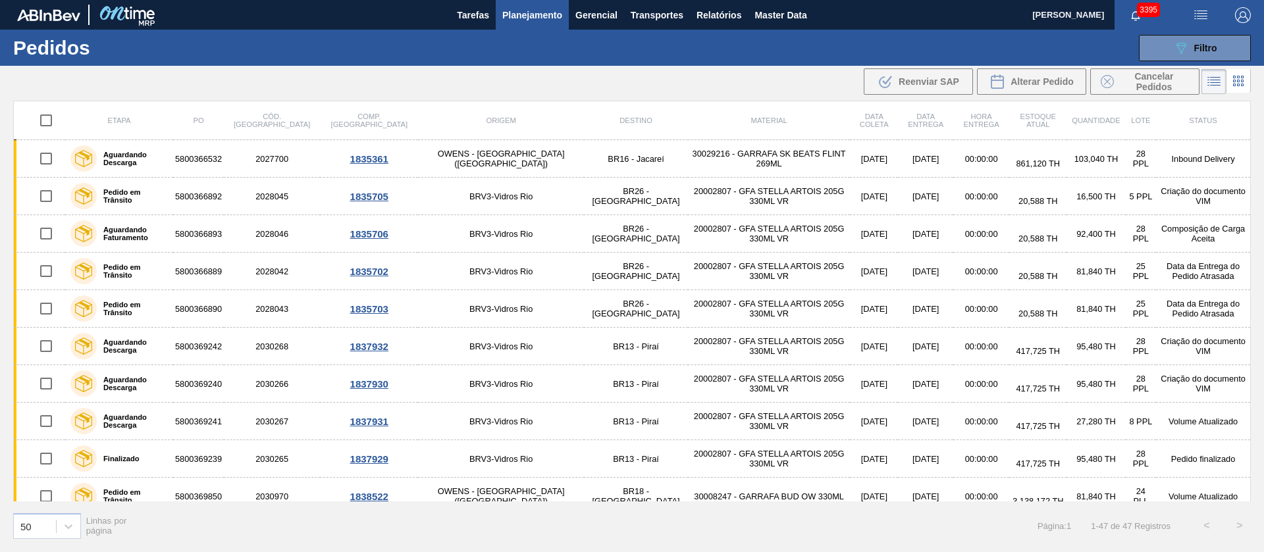
click at [124, 119] on span "Etapa" at bounding box center [118, 121] width 23 height 8
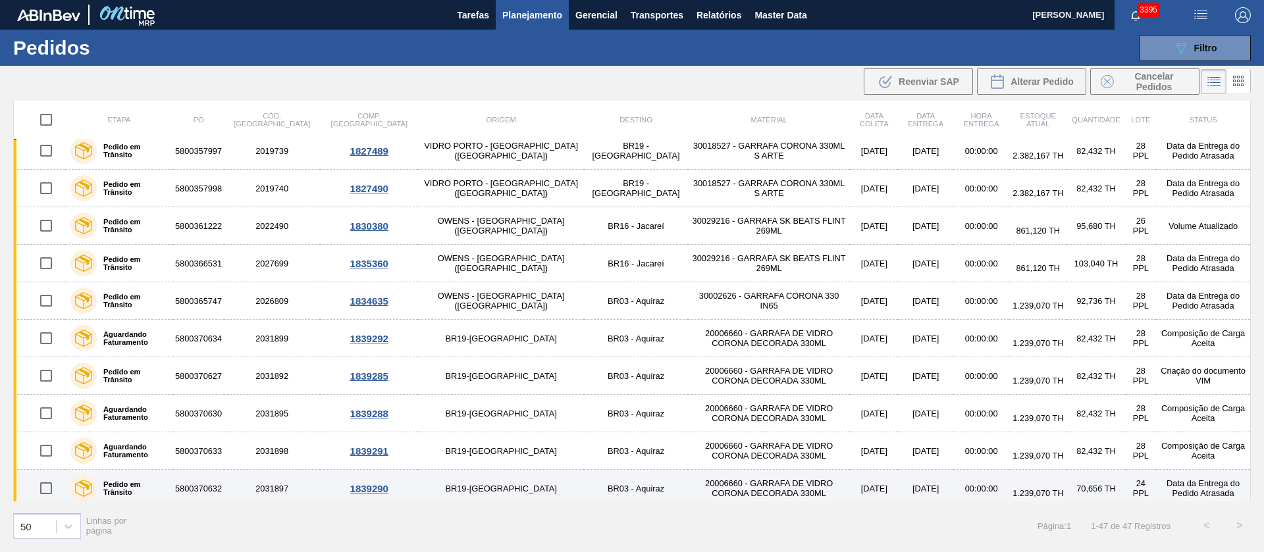
scroll to position [1402, 0]
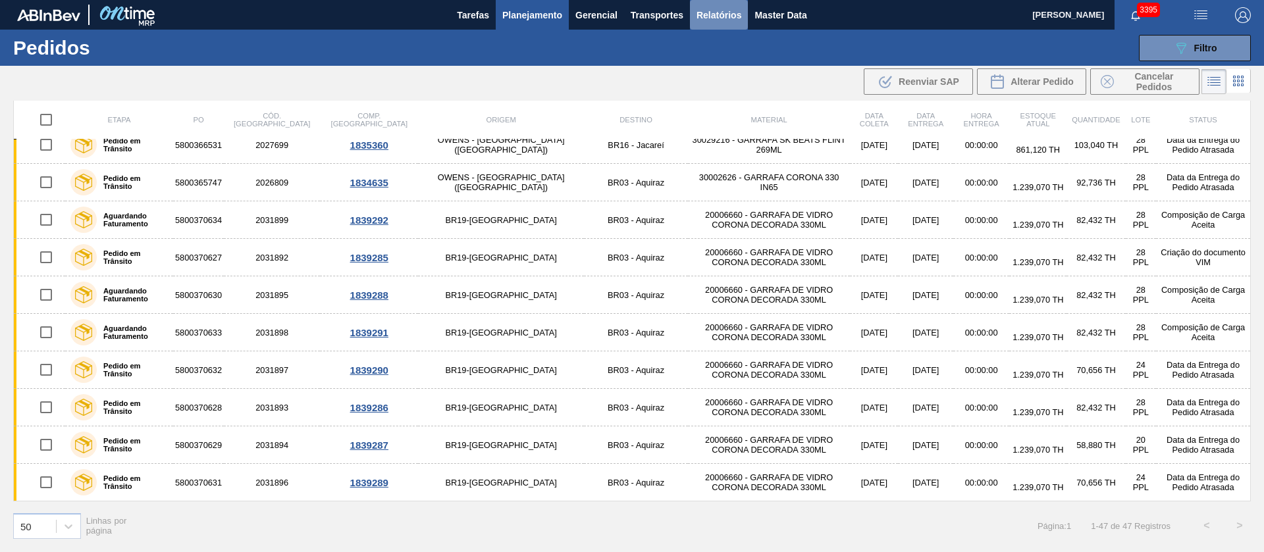
click at [735, 20] on span "Relatórios" at bounding box center [719, 15] width 45 height 16
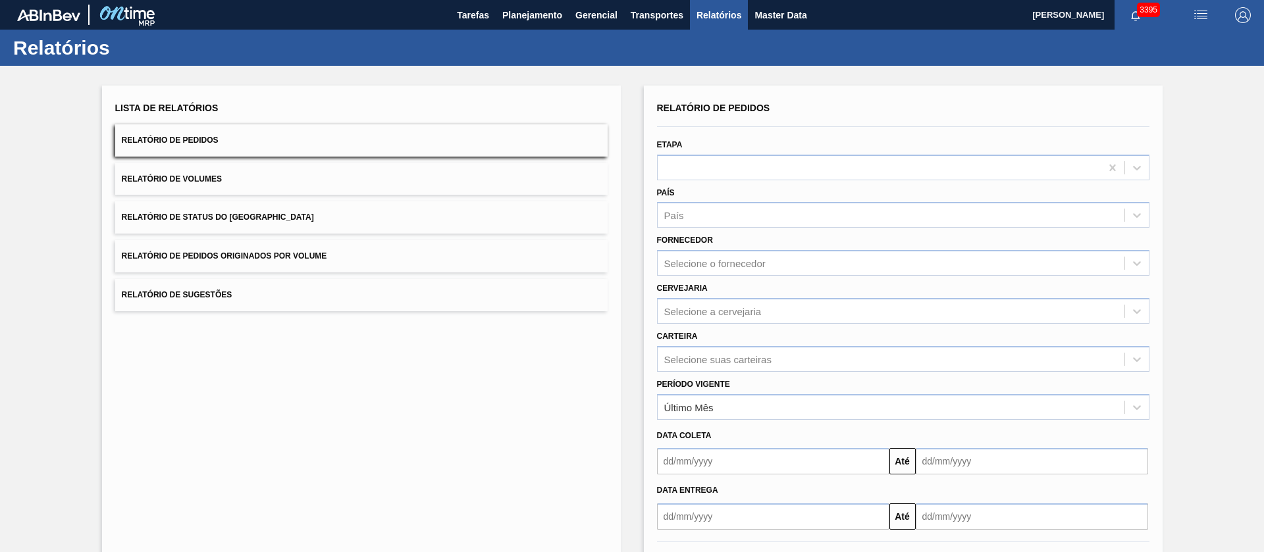
click at [246, 209] on button "Relatório de Status do [GEOGRAPHIC_DATA]" at bounding box center [361, 217] width 492 height 32
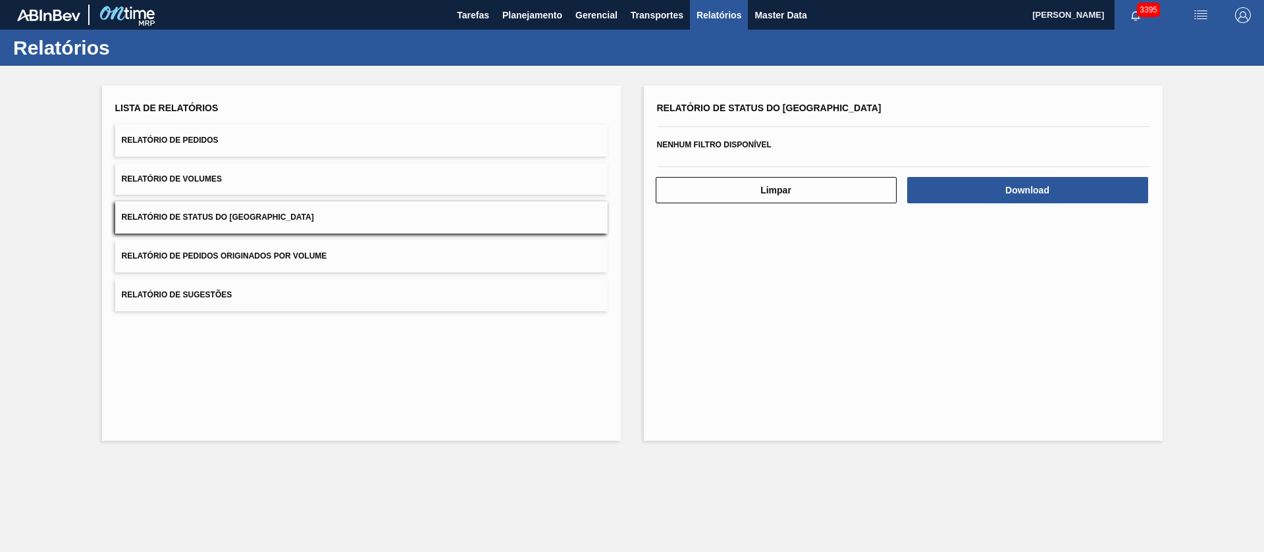
click at [231, 256] on span "Relatório de Pedidos Originados por Volume" at bounding box center [224, 255] width 205 height 9
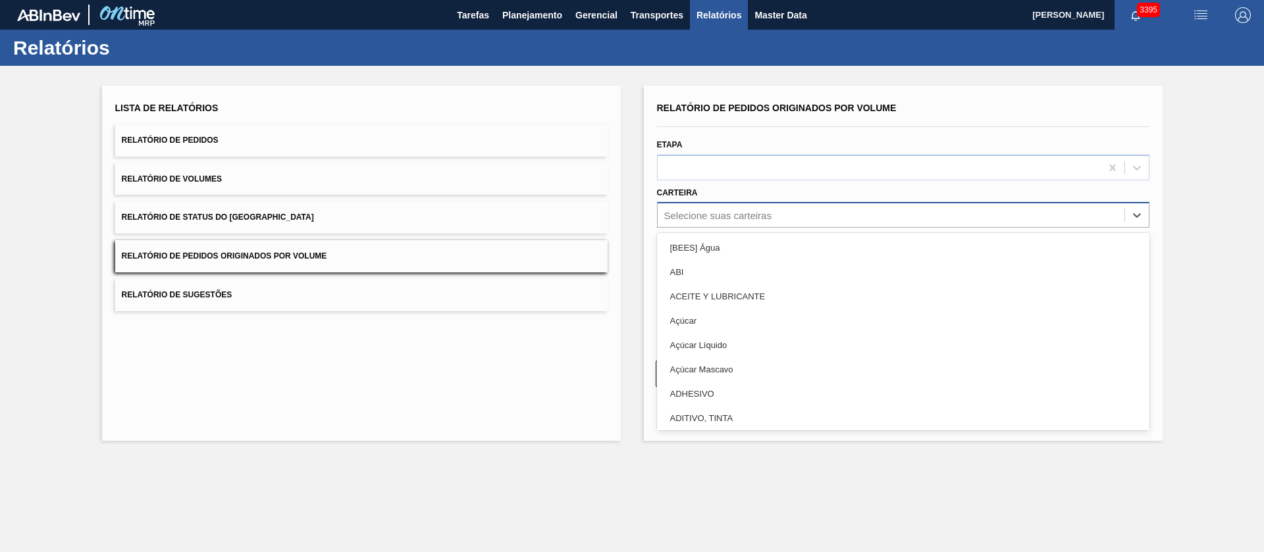
click at [753, 207] on div "Selecione suas carteiras" at bounding box center [891, 215] width 467 height 19
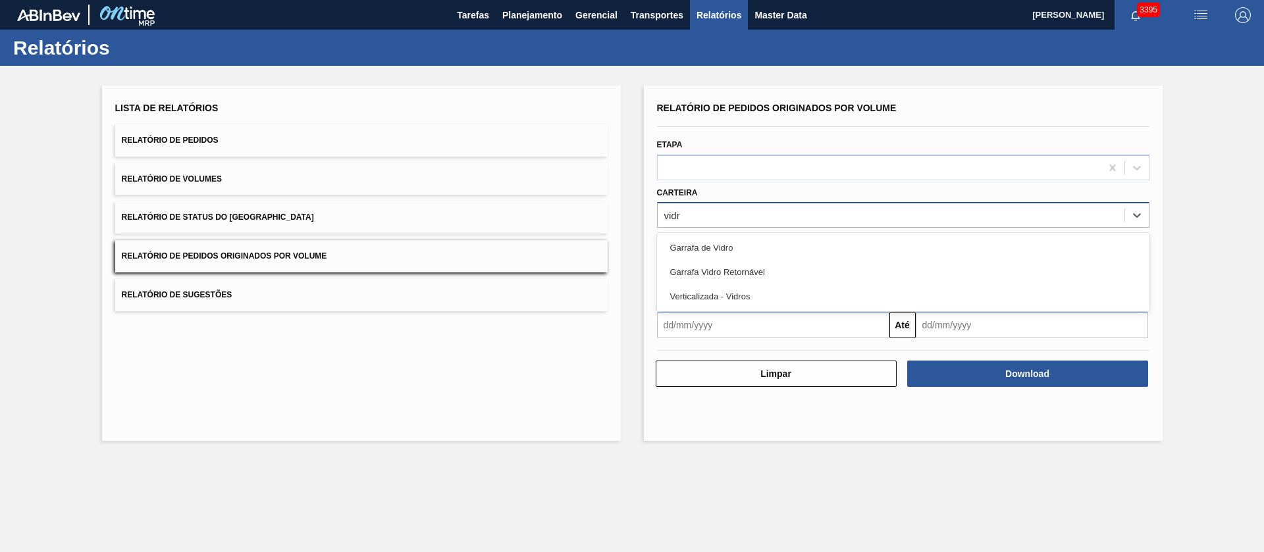
type input "vidro"
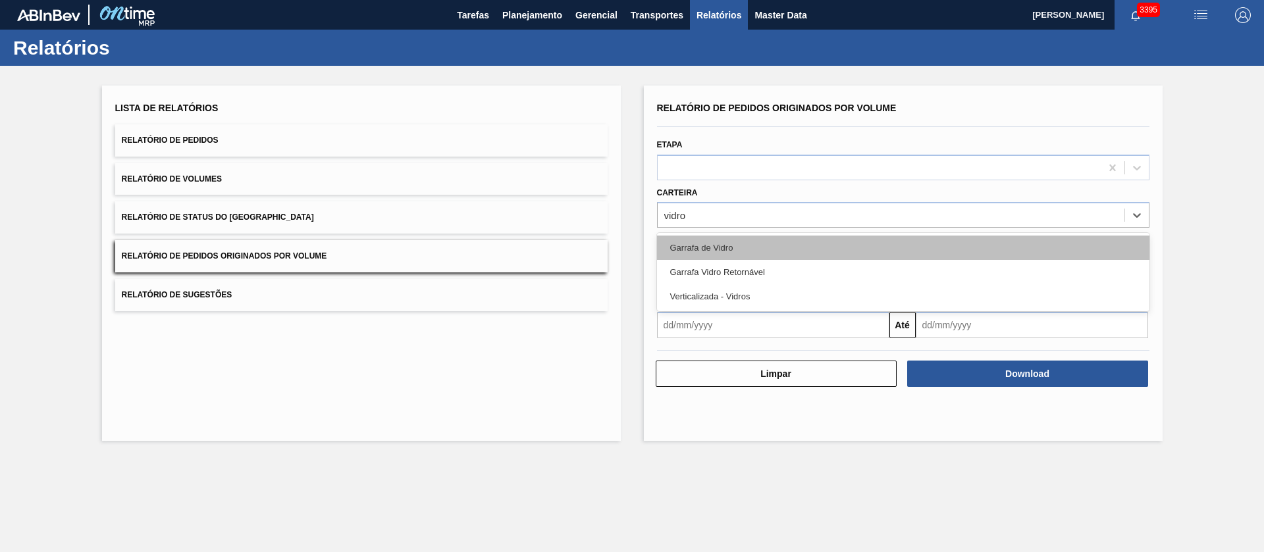
click at [729, 239] on div "Garrafa de Vidro" at bounding box center [903, 248] width 492 height 24
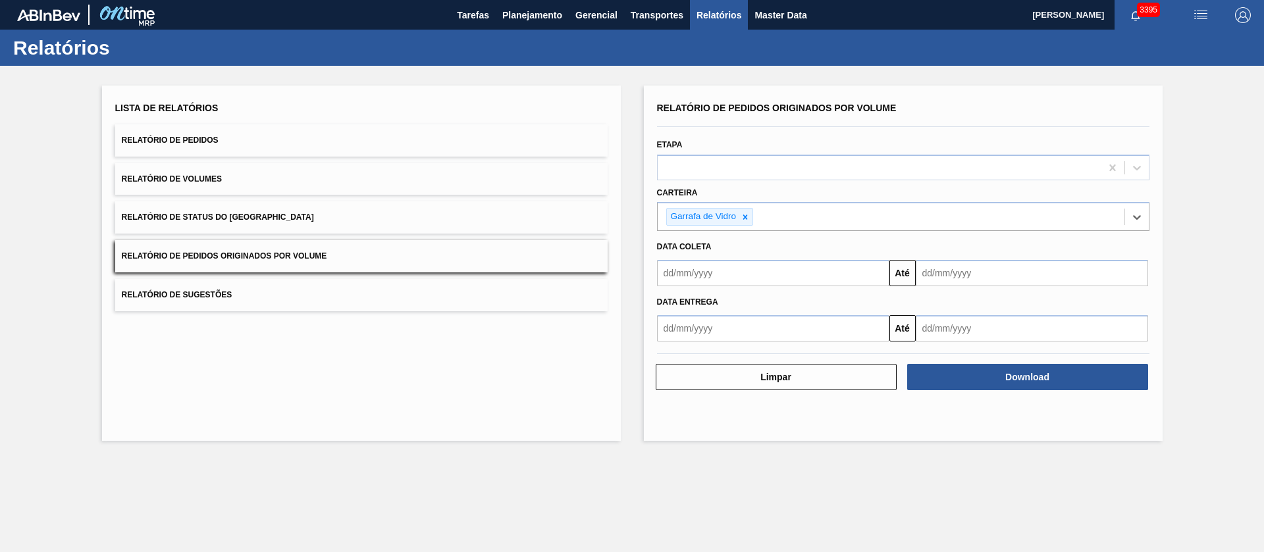
click at [733, 284] on input "text" at bounding box center [773, 273] width 232 height 26
drag, startPoint x: 695, startPoint y: 352, endPoint x: 719, endPoint y: 347, distance: 24.9
click at [696, 352] on div "1" at bounding box center [694, 347] width 18 height 18
type input "[DATE]"
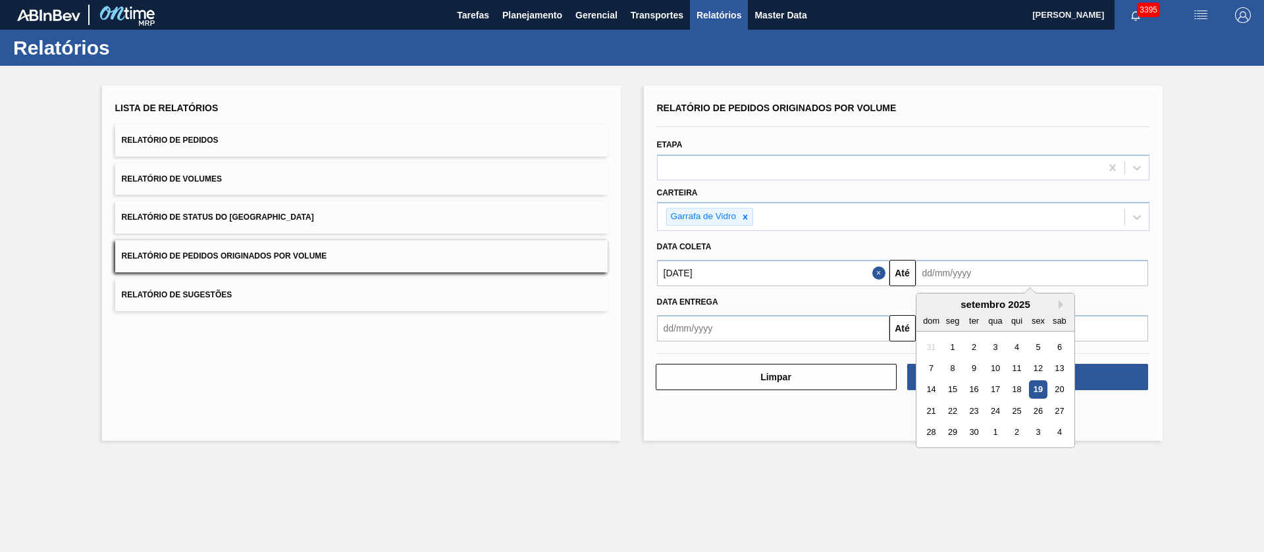
click at [935, 277] on input "text" at bounding box center [1032, 273] width 232 height 26
click at [1059, 390] on div "20" at bounding box center [1059, 390] width 18 height 18
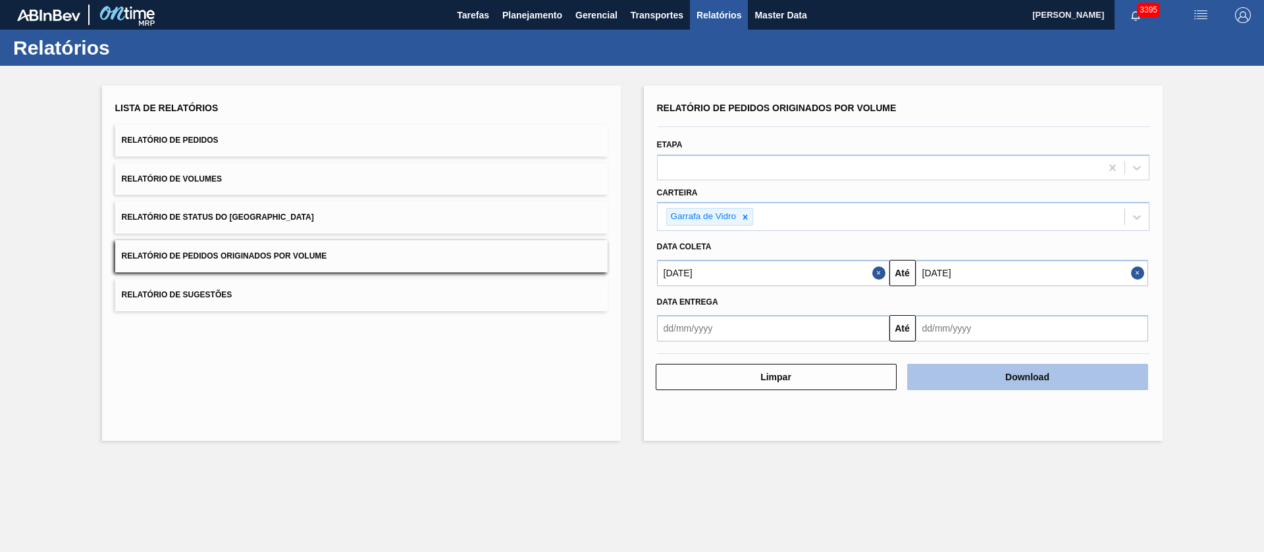
click at [1068, 384] on button "Download" at bounding box center [1027, 377] width 241 height 26
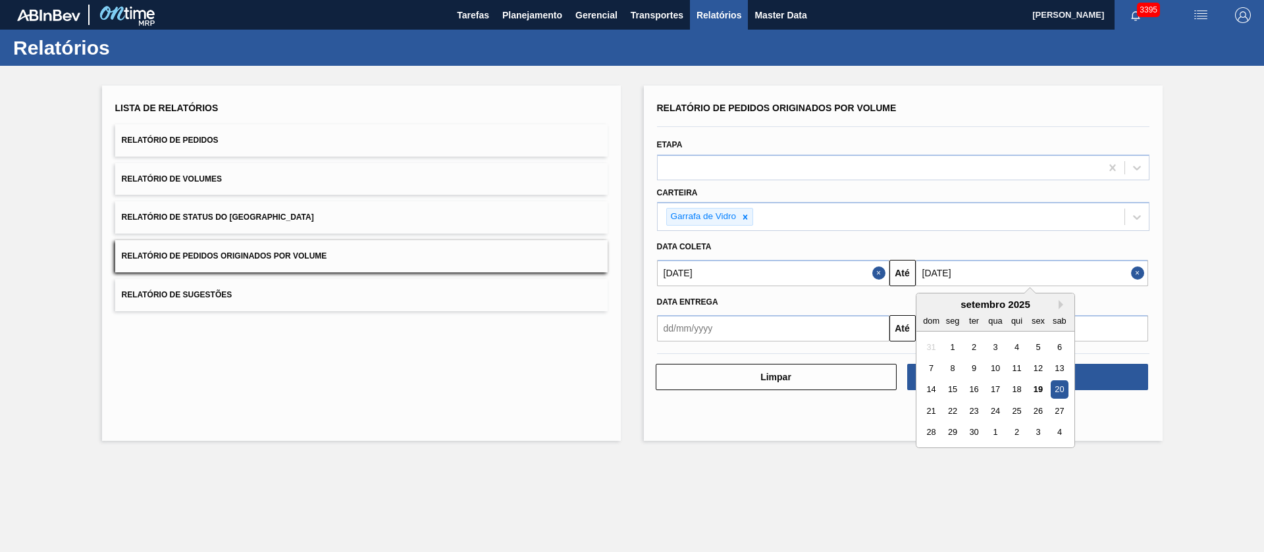
click at [997, 269] on input "[DATE]" at bounding box center [1032, 273] width 232 height 26
click at [993, 408] on div "24" at bounding box center [995, 411] width 18 height 18
type input "[DATE]"
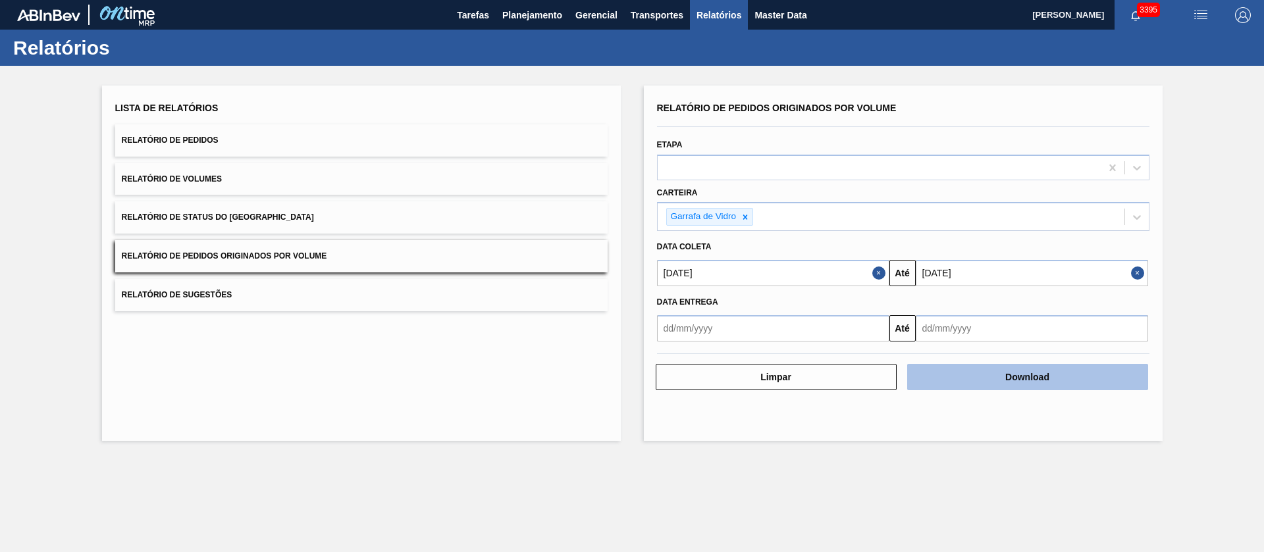
click at [1024, 388] on button "Download" at bounding box center [1027, 377] width 241 height 26
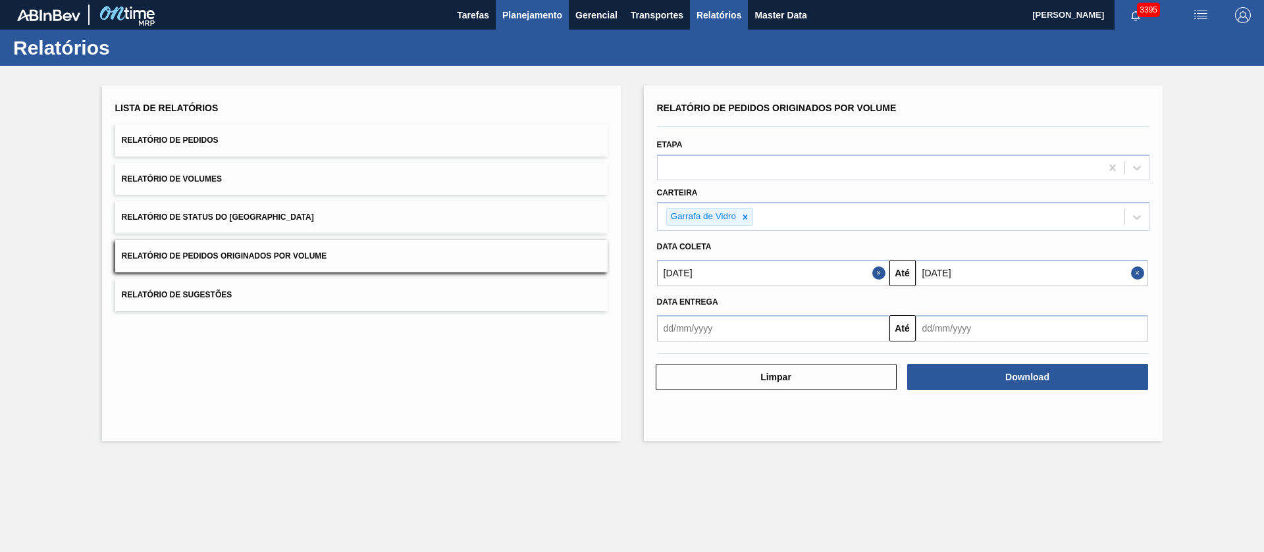
click at [533, 16] on span "Planejamento" at bounding box center [532, 15] width 60 height 16
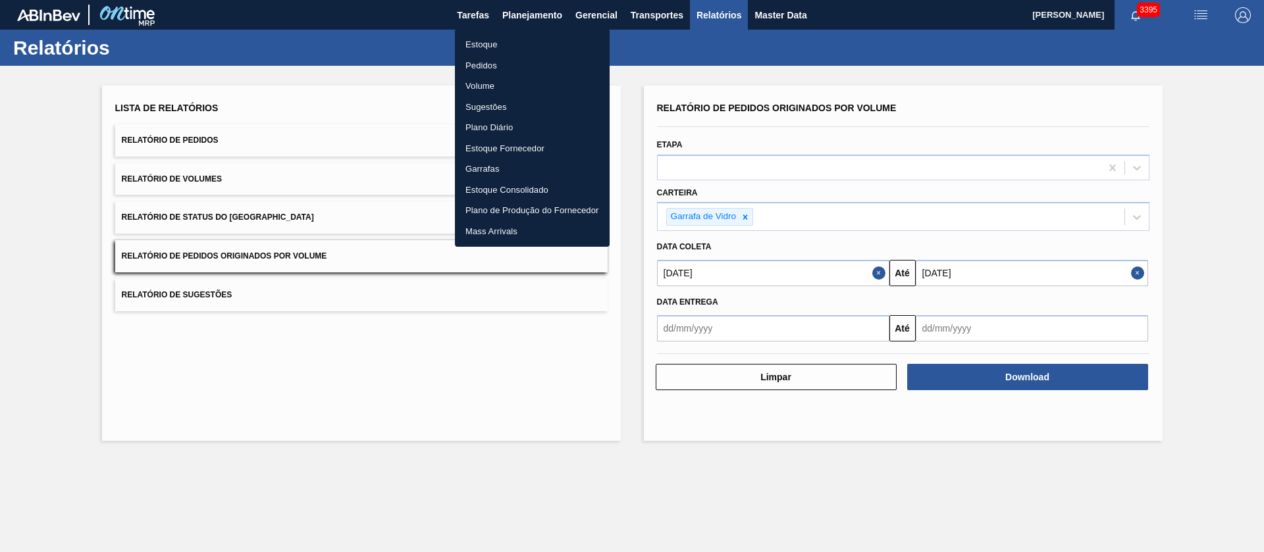
click at [492, 68] on li "Pedidos" at bounding box center [532, 65] width 155 height 21
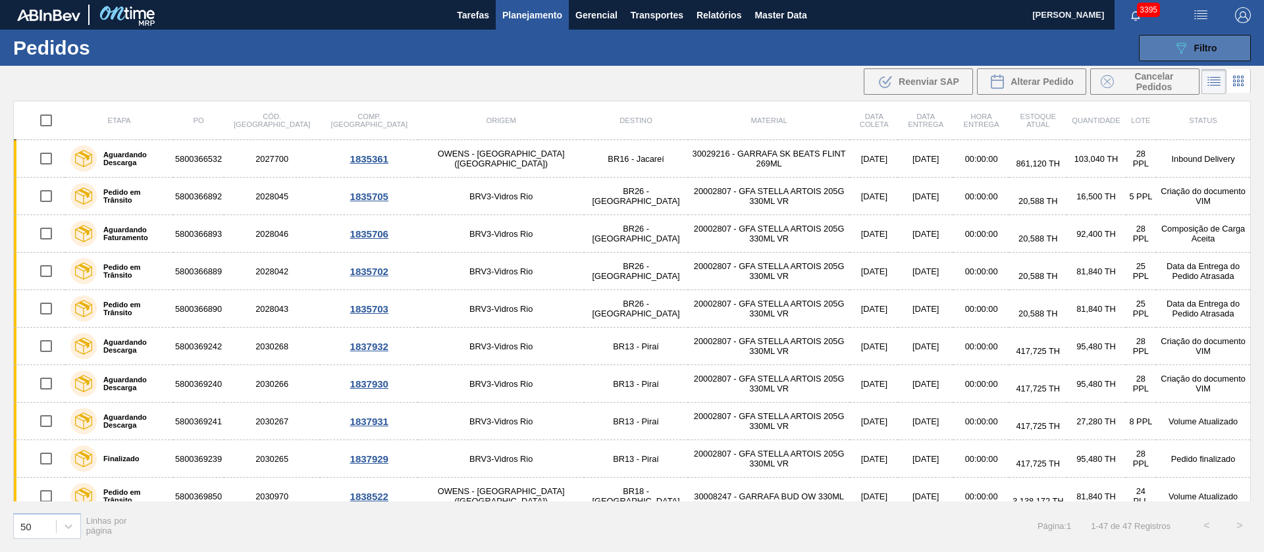
click at [1165, 35] on button "089F7B8B-B2A5-4AFE-B5C0-19BA573D28AC Filtro" at bounding box center [1195, 48] width 112 height 26
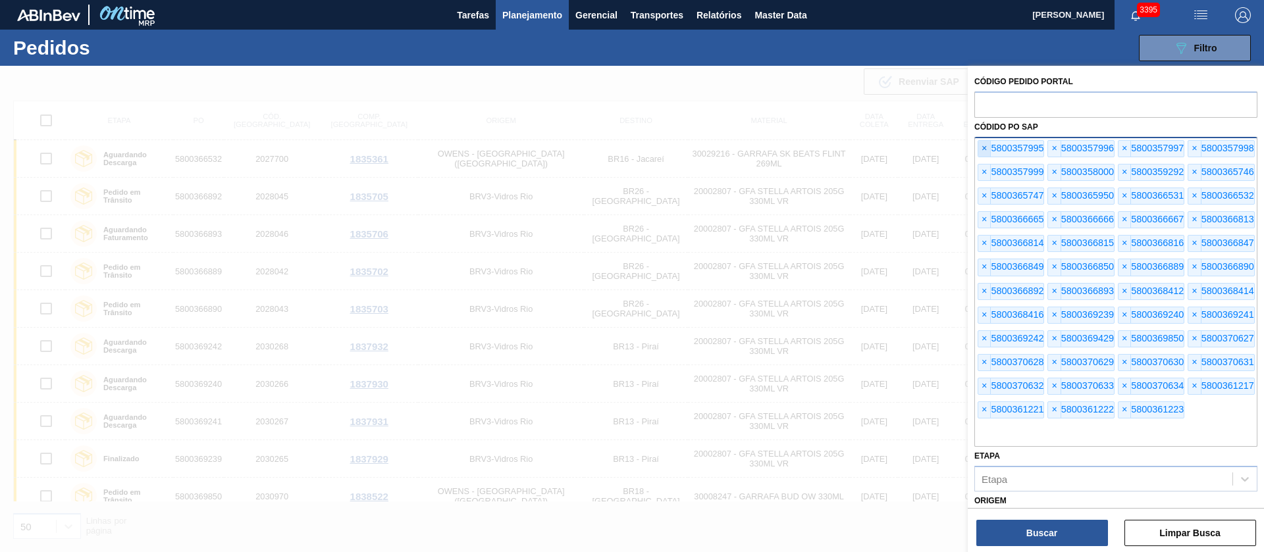
click at [982, 150] on span "×" at bounding box center [984, 149] width 13 height 16
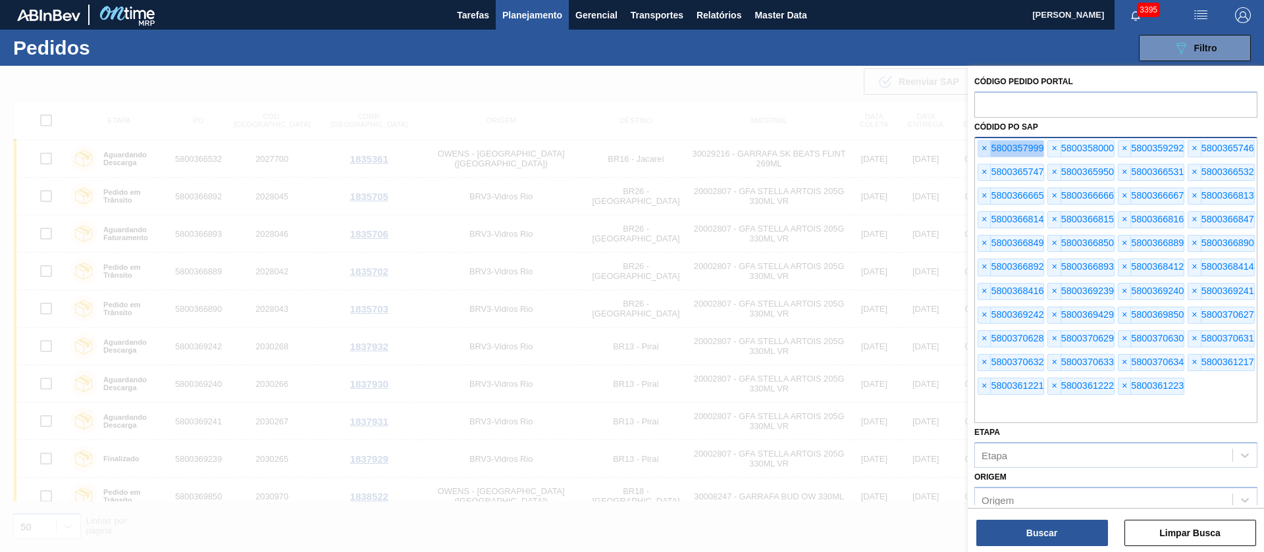
click at [982, 150] on span "×" at bounding box center [984, 149] width 13 height 16
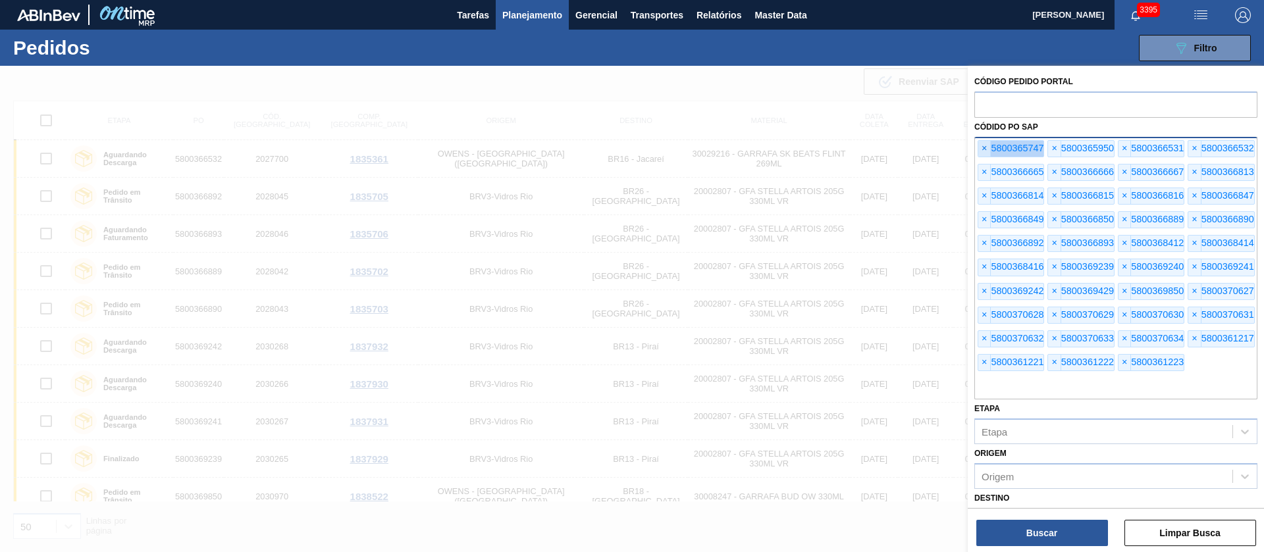
click at [982, 150] on span "×" at bounding box center [984, 149] width 13 height 16
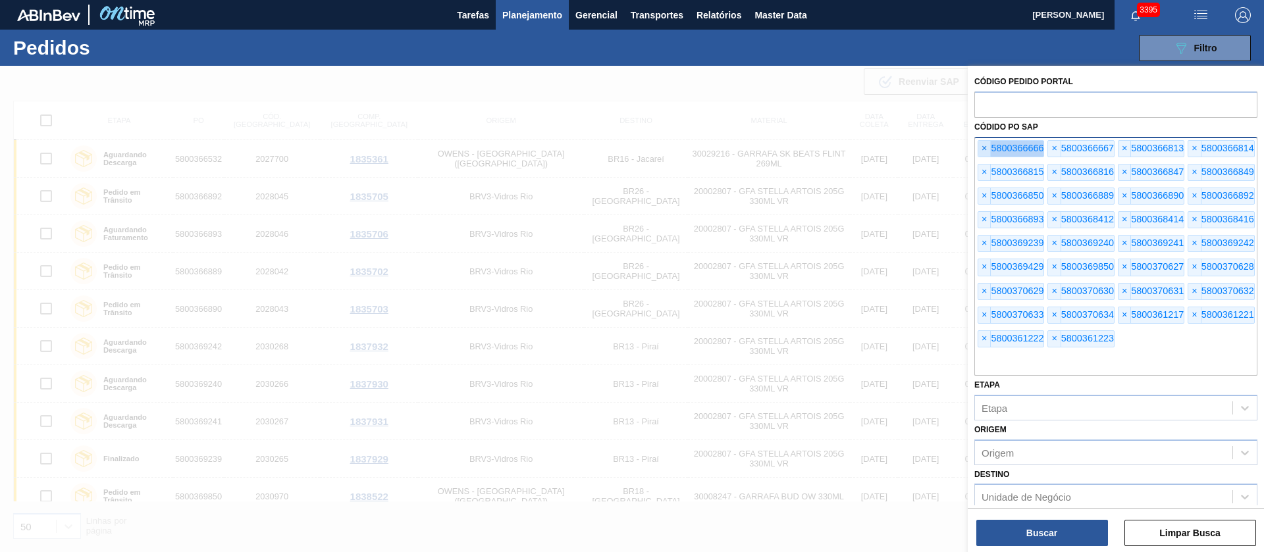
click at [982, 150] on span "×" at bounding box center [984, 149] width 13 height 16
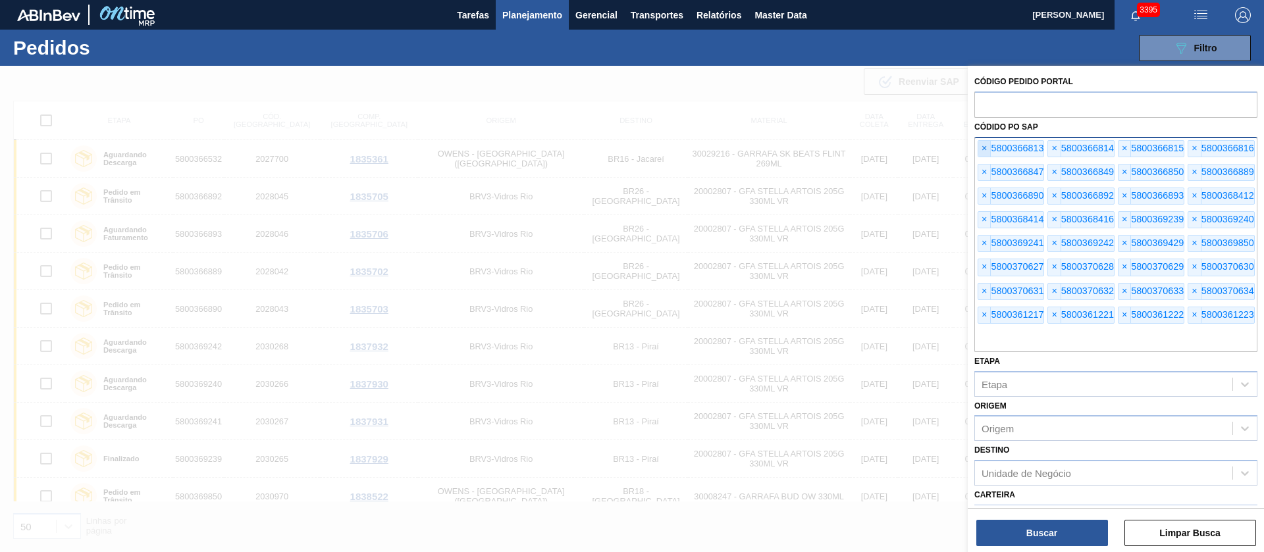
click at [982, 150] on span "×" at bounding box center [984, 149] width 13 height 16
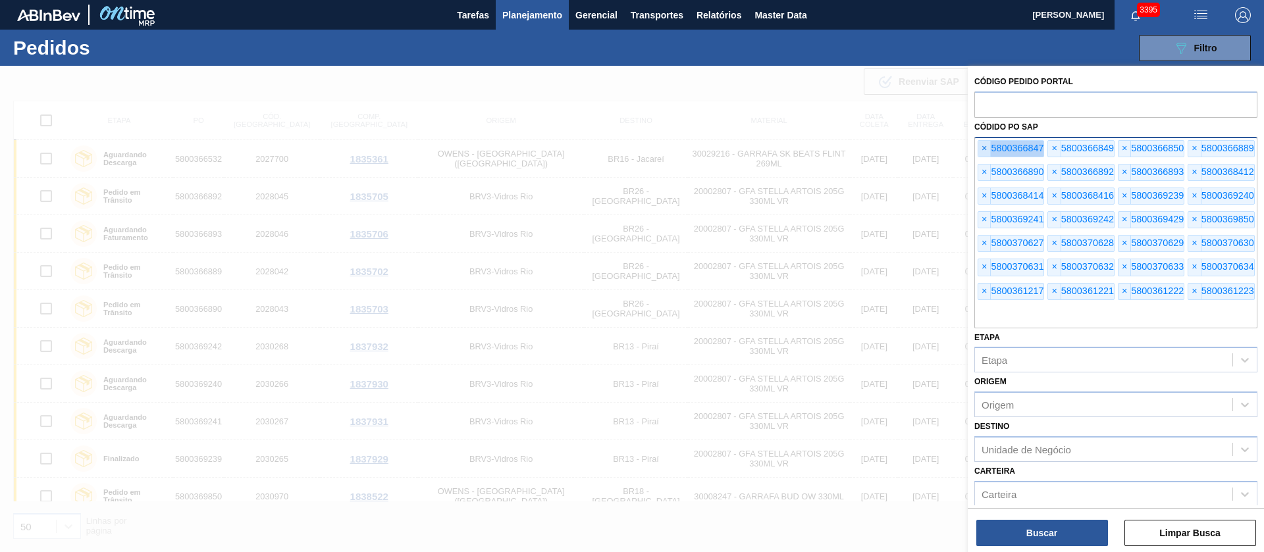
click at [982, 150] on span "×" at bounding box center [984, 149] width 13 height 16
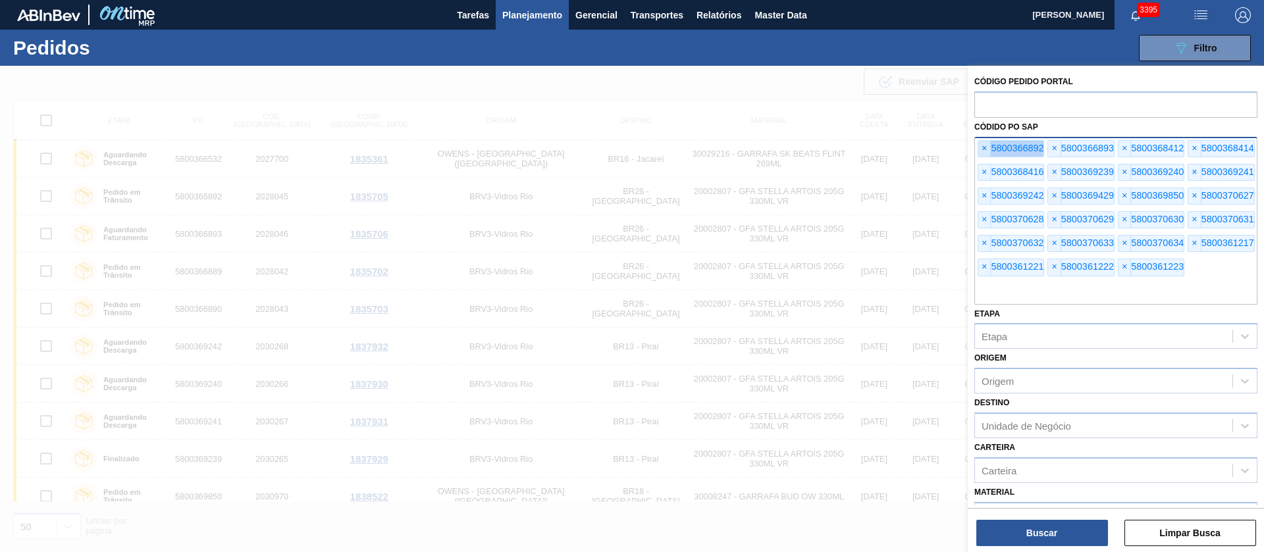
click at [982, 150] on span "×" at bounding box center [984, 149] width 13 height 16
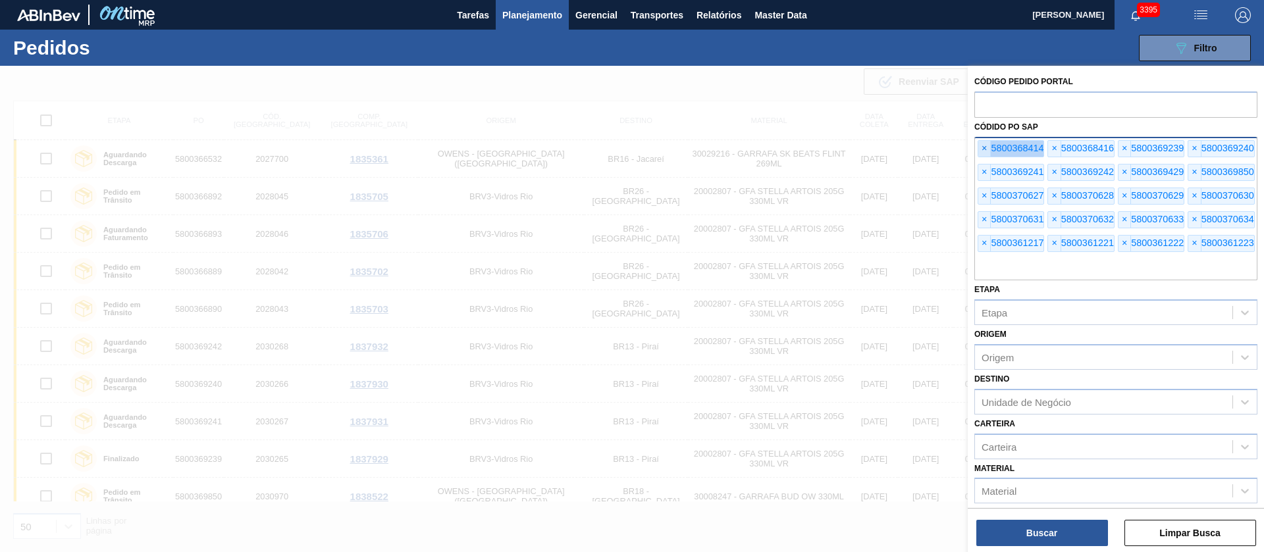
click at [982, 150] on span "×" at bounding box center [984, 149] width 13 height 16
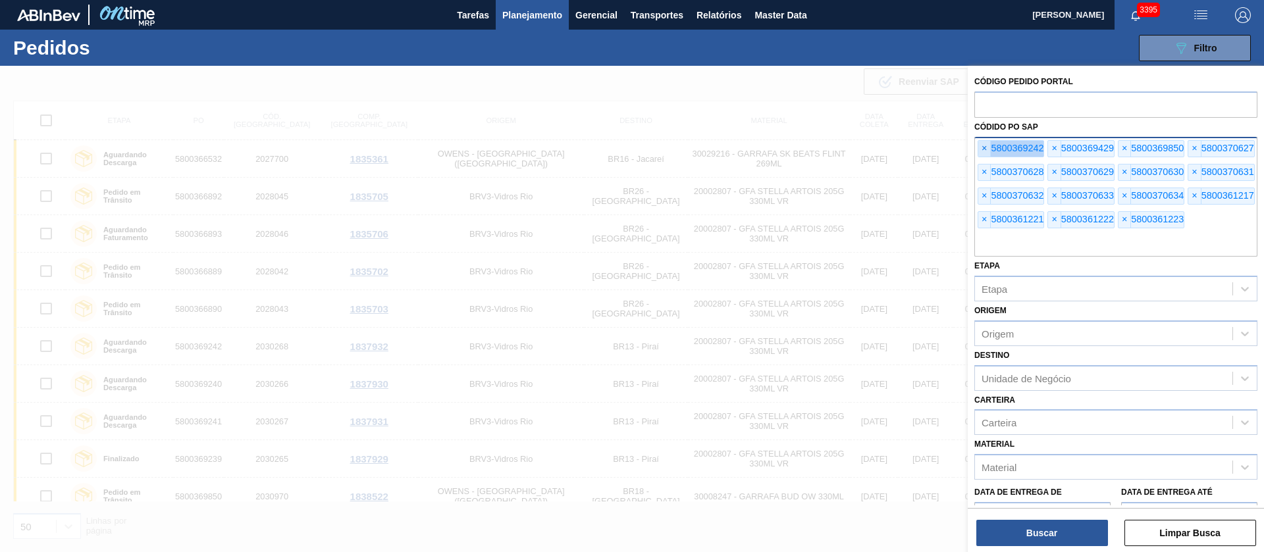
click at [983, 150] on span "×" at bounding box center [984, 149] width 13 height 16
click at [986, 150] on span "×" at bounding box center [984, 149] width 13 height 16
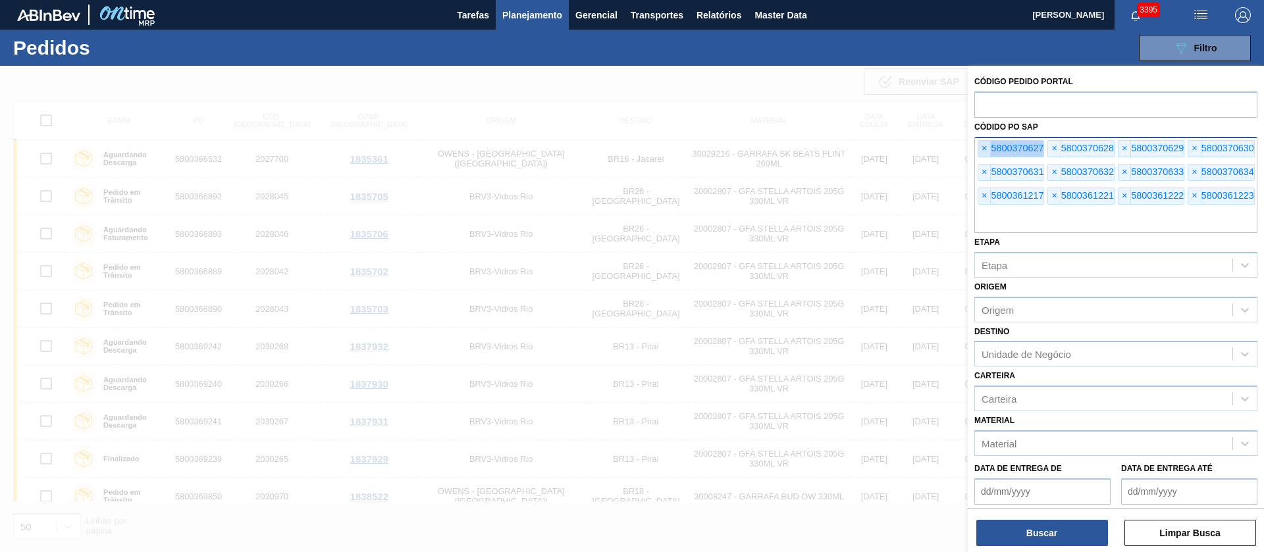
click at [988, 150] on span "×" at bounding box center [984, 149] width 13 height 16
click at [988, 151] on span "×" at bounding box center [984, 149] width 13 height 16
click at [988, 153] on span "×" at bounding box center [984, 149] width 13 height 16
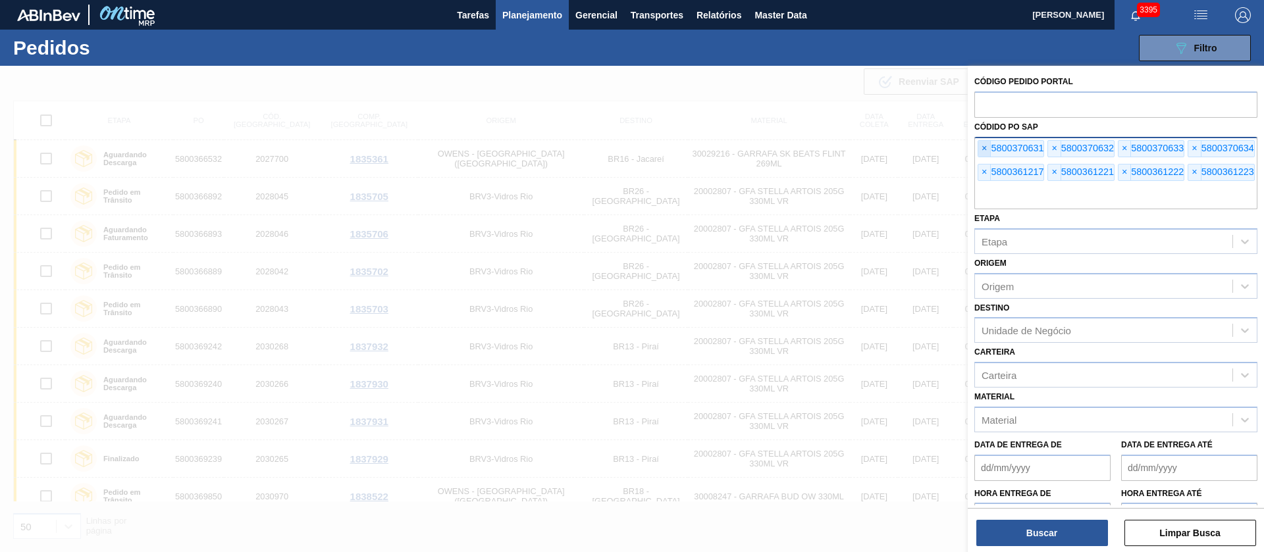
click at [988, 153] on span "×" at bounding box center [984, 149] width 13 height 16
click at [988, 155] on span "×" at bounding box center [984, 149] width 13 height 16
click at [988, 157] on div "× 5800370634 × 5800361217 × 5800361221 × 5800361222 × 5800361223" at bounding box center [1115, 173] width 283 height 72
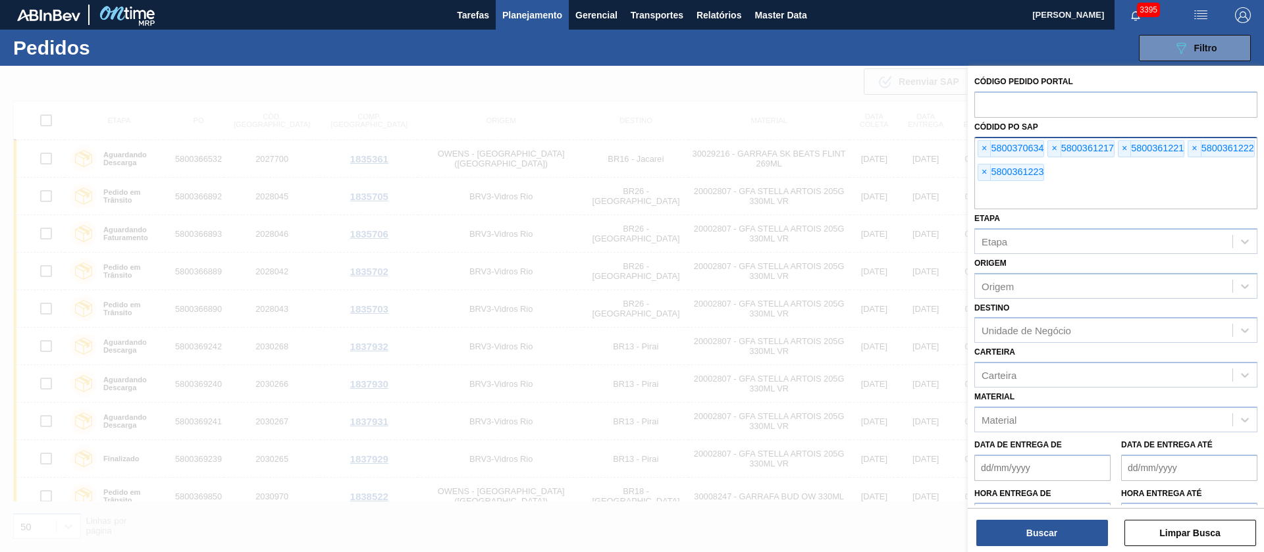
click at [988, 157] on div "× 5800370634 × 5800361217 × 5800361221 × 5800361222 × 5800361223" at bounding box center [1115, 173] width 283 height 72
click at [988, 158] on div "× 5800370634 × 5800361217 × 5800361221 × 5800361222 × 5800361223" at bounding box center [1115, 173] width 283 height 72
click at [985, 147] on span "×" at bounding box center [984, 149] width 13 height 16
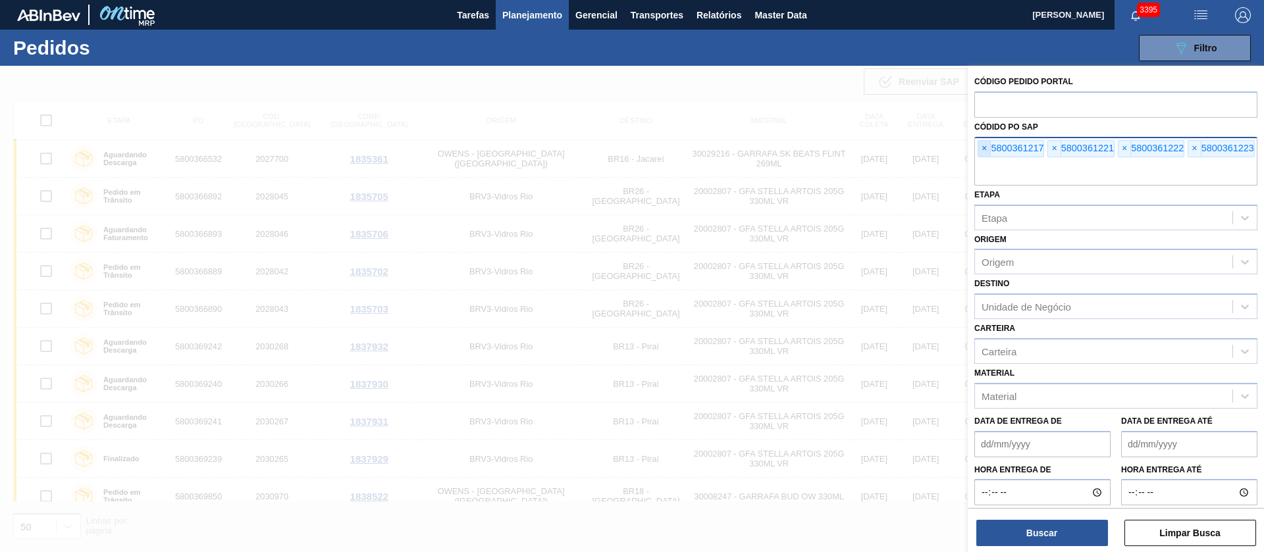
click at [985, 147] on span "×" at bounding box center [984, 149] width 13 height 16
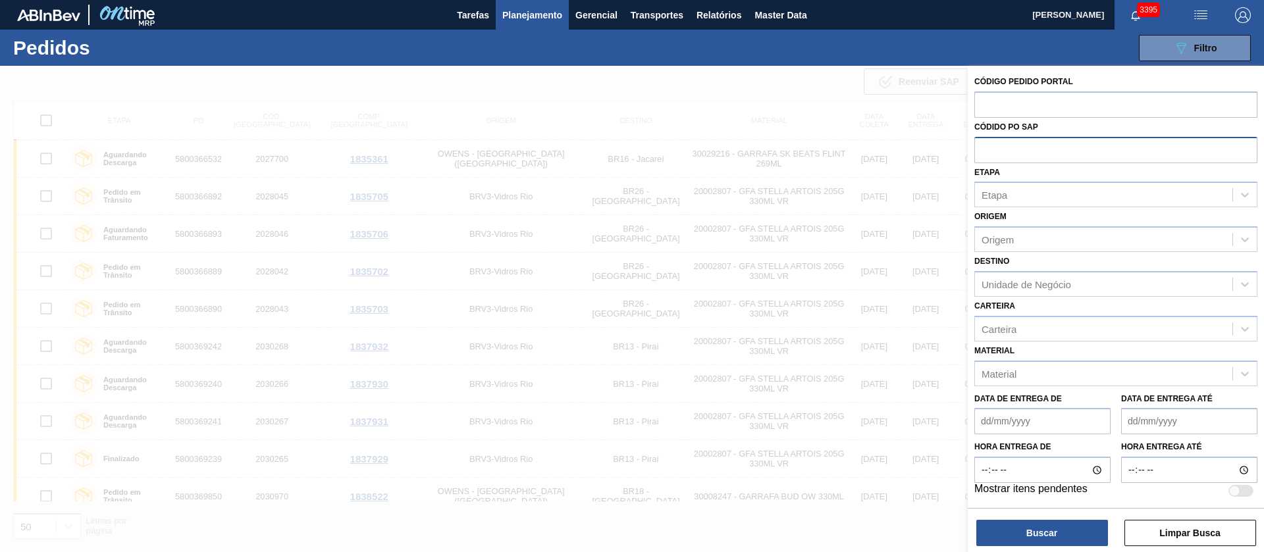
paste input "text"
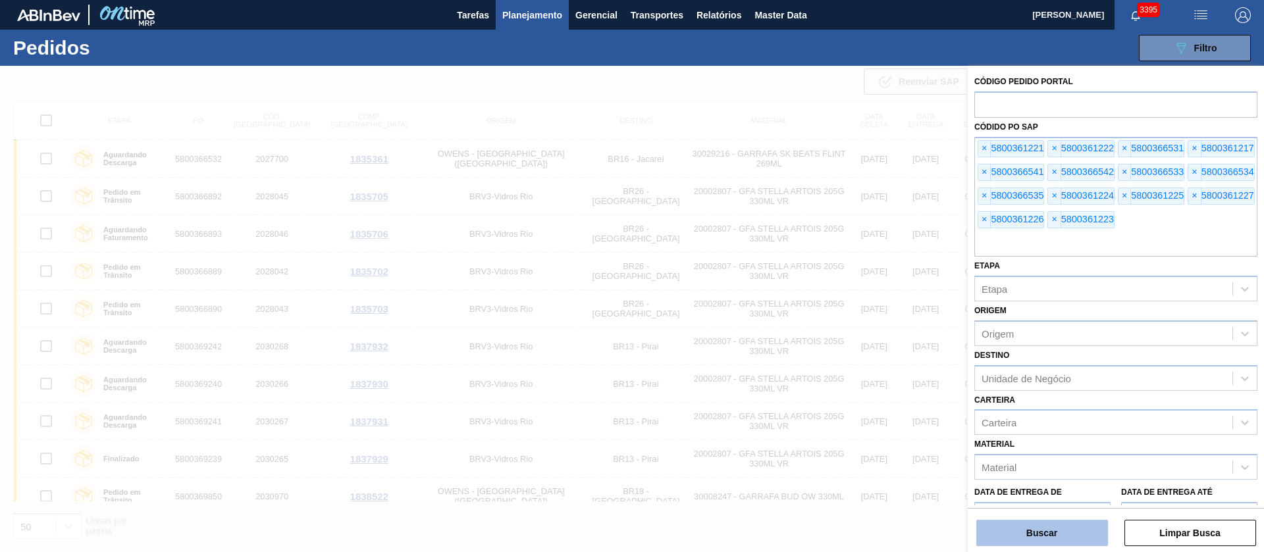
click at [1042, 543] on button "Buscar" at bounding box center [1042, 533] width 132 height 26
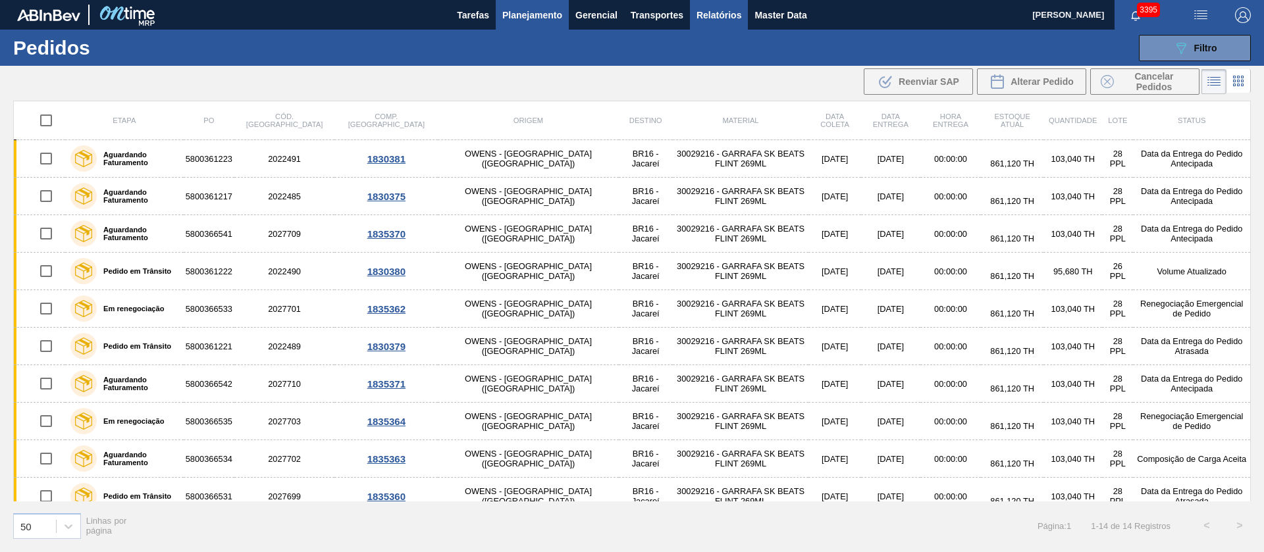
click at [704, 15] on span "Relatórios" at bounding box center [719, 15] width 45 height 16
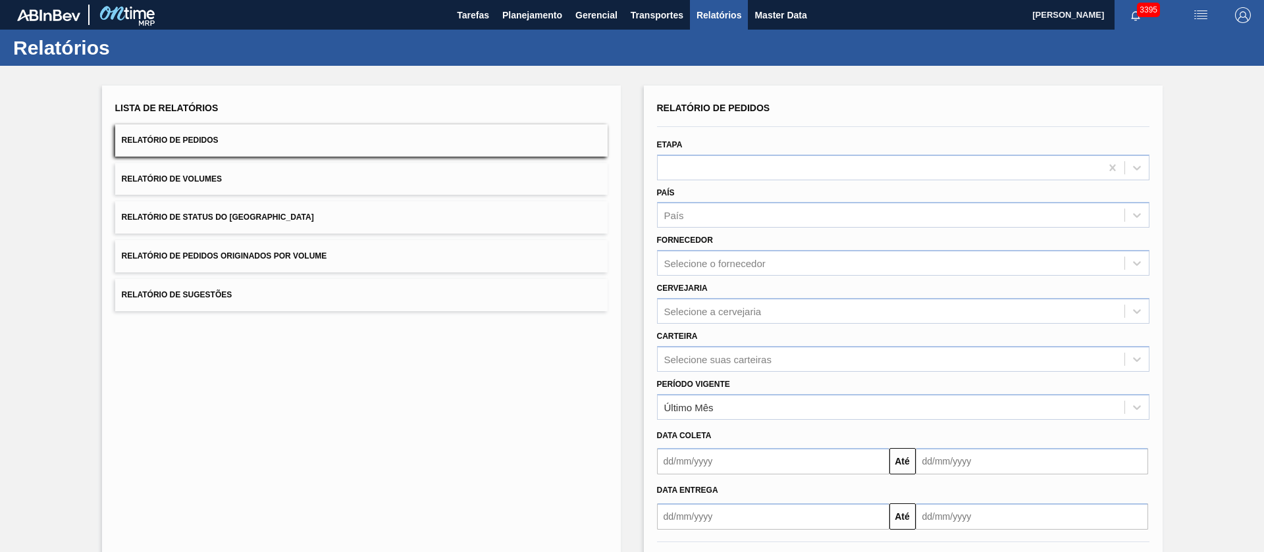
click at [228, 253] on span "Relatório de Pedidos Originados por Volume" at bounding box center [224, 255] width 205 height 9
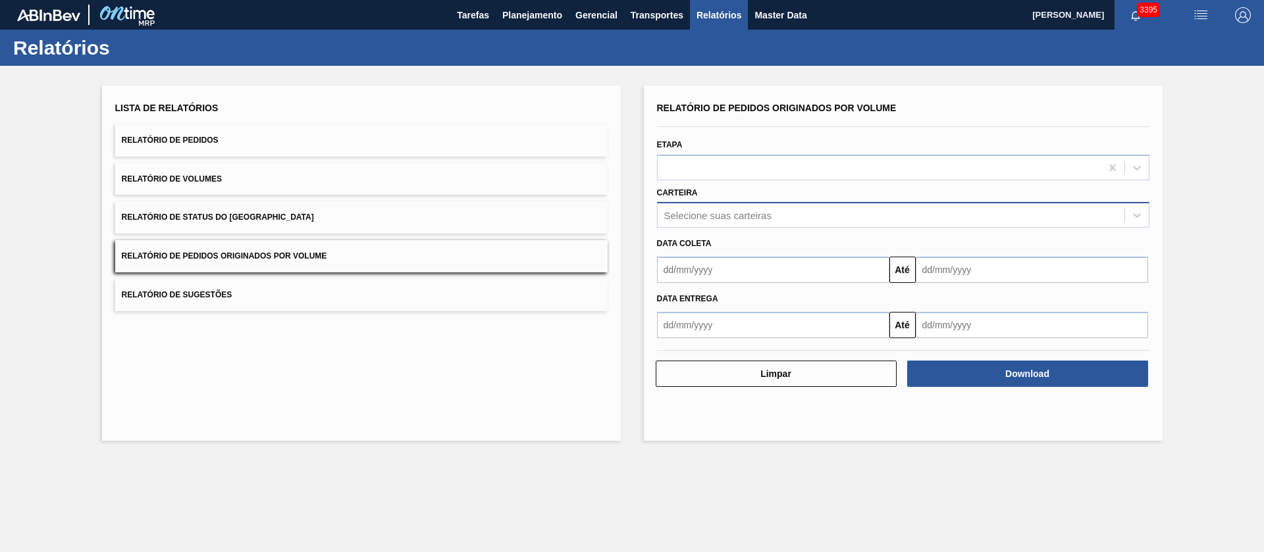
click at [751, 221] on div "Selecione suas carteiras" at bounding box center [891, 215] width 467 height 19
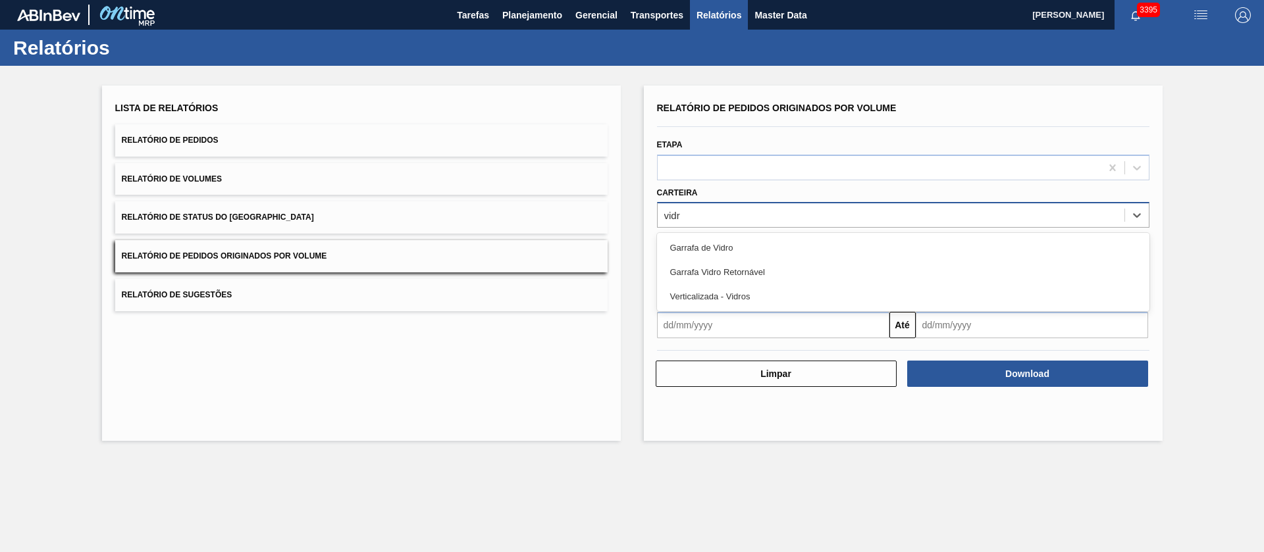
type input "vidro"
click at [742, 239] on div "Garrafa de Vidro" at bounding box center [903, 248] width 492 height 24
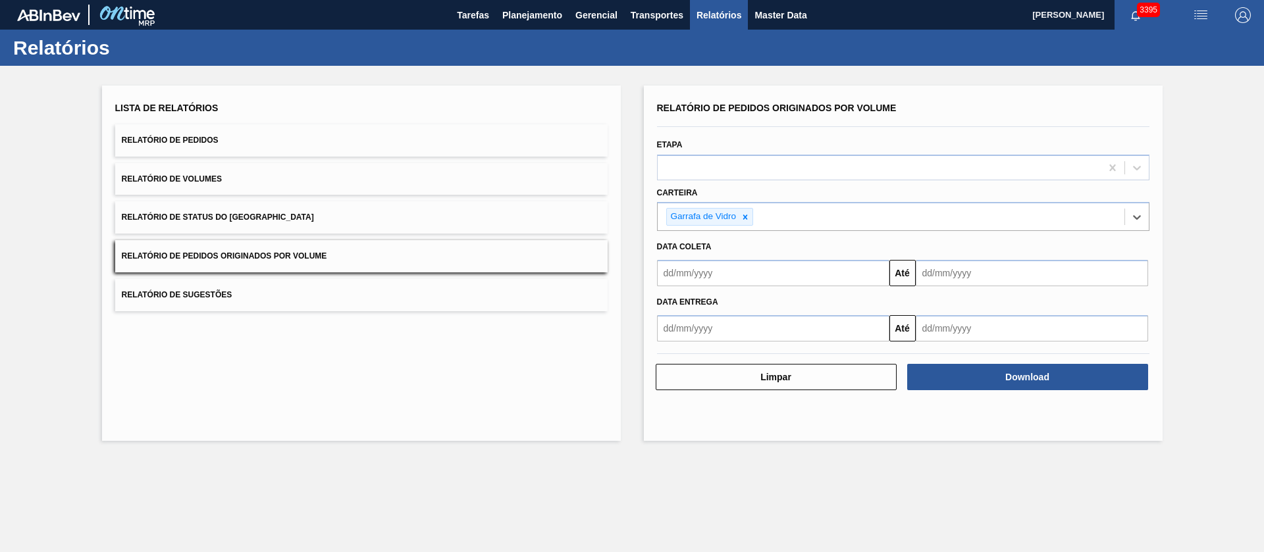
click at [725, 270] on input "text" at bounding box center [773, 273] width 232 height 26
click at [697, 346] on div "1" at bounding box center [694, 347] width 18 height 18
type input "[DATE]"
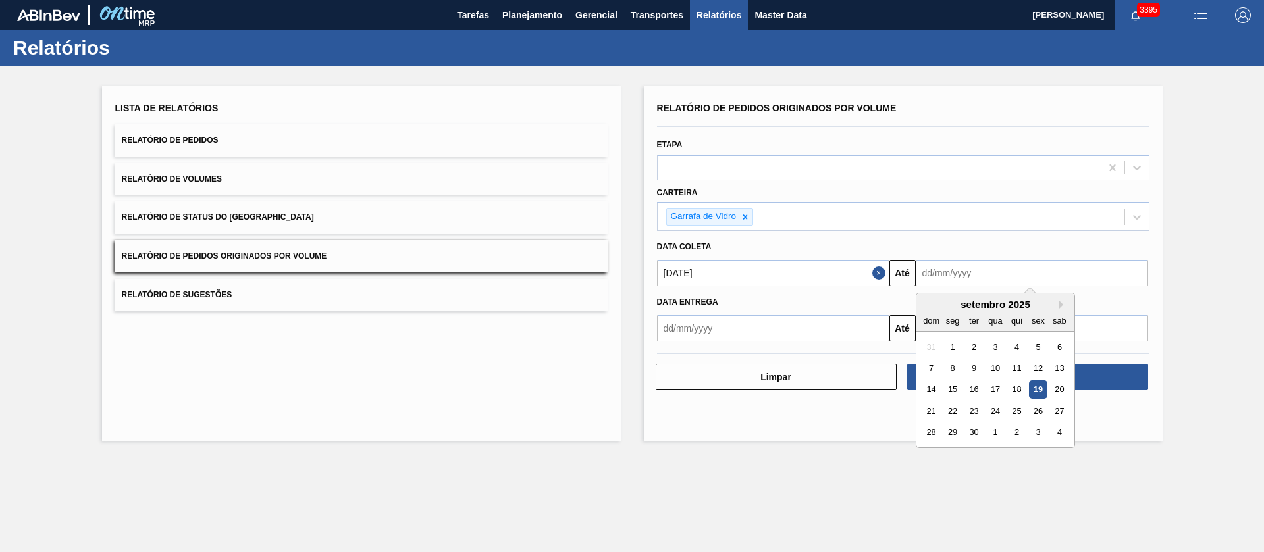
click at [977, 277] on input "text" at bounding box center [1032, 273] width 232 height 26
click at [1059, 388] on div "20" at bounding box center [1059, 390] width 18 height 18
type input "[DATE]"
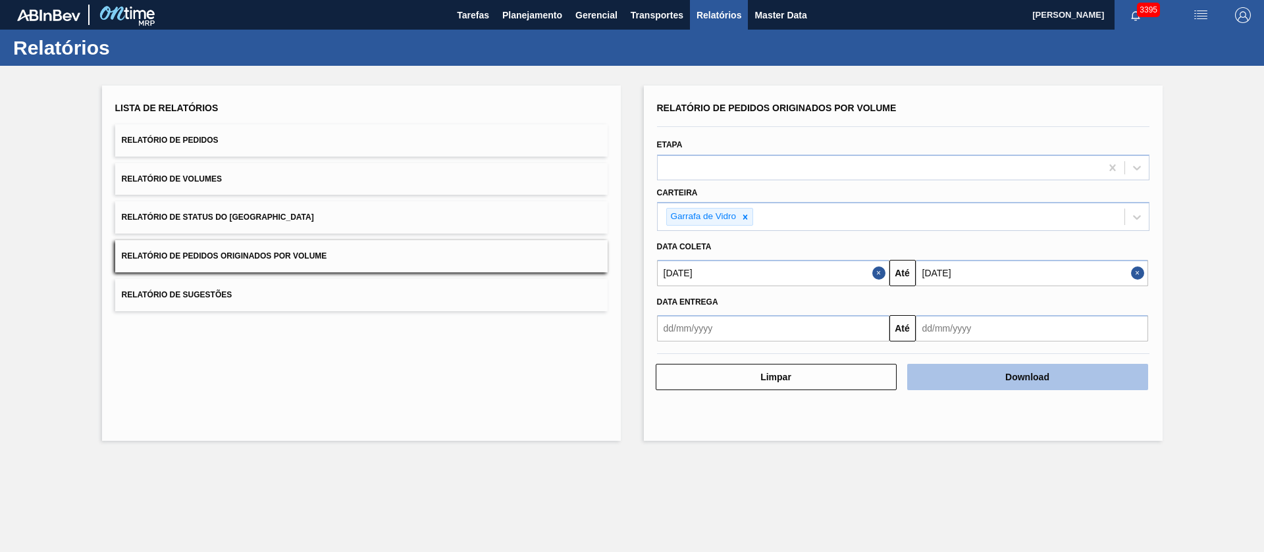
click at [1053, 384] on button "Download" at bounding box center [1027, 377] width 241 height 26
